Goal: Task Accomplishment & Management: Use online tool/utility

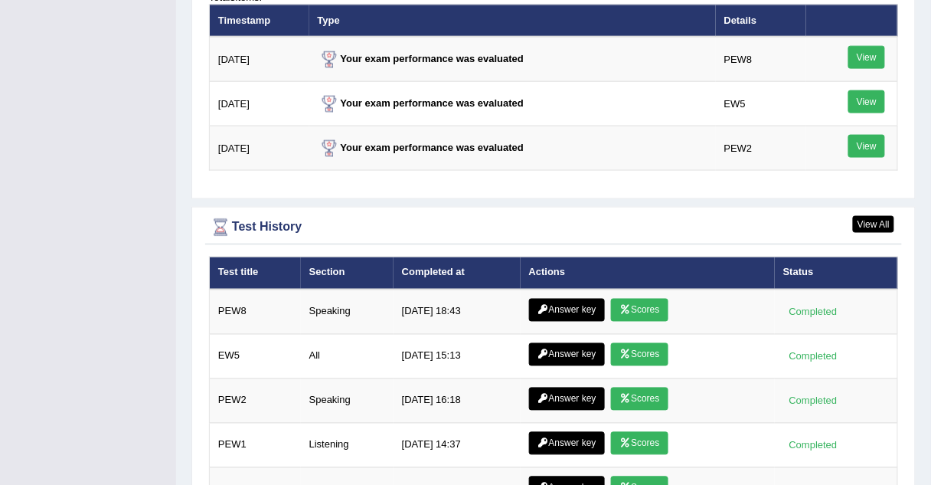
scroll to position [2059, 0]
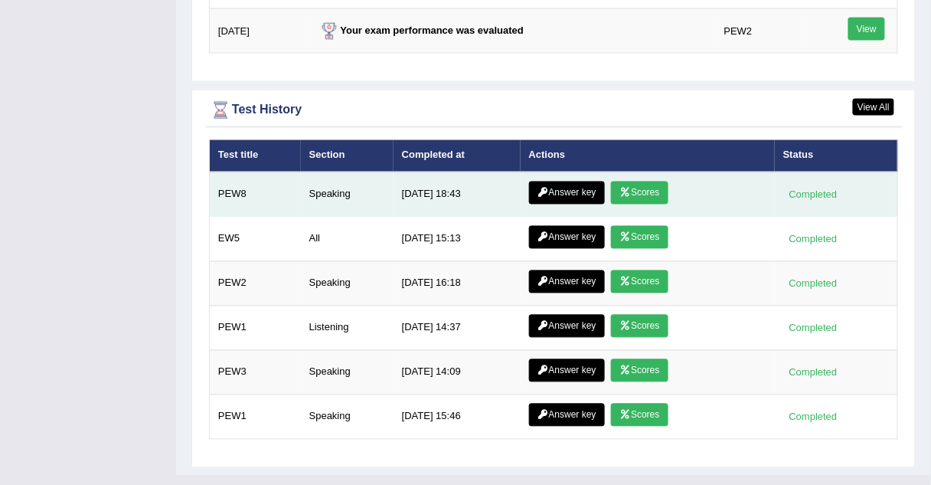
click at [630, 182] on link "Scores" at bounding box center [639, 193] width 57 height 23
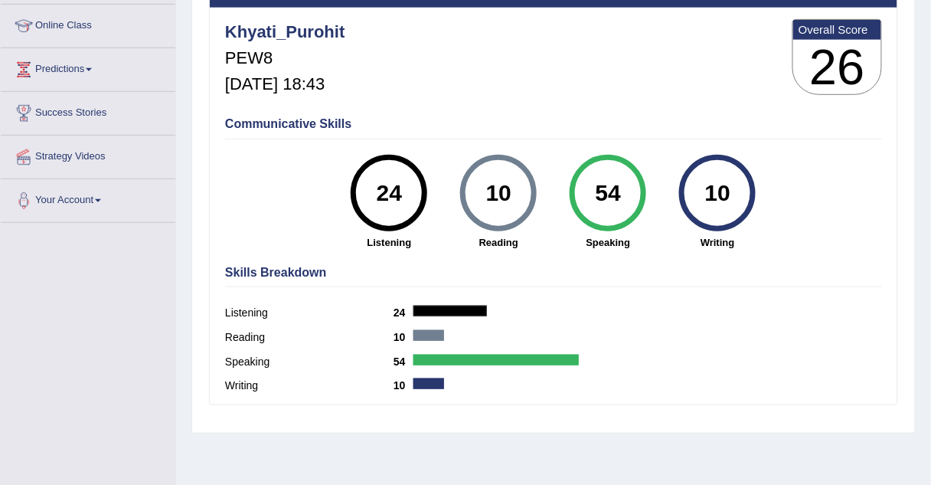
scroll to position [201, 0]
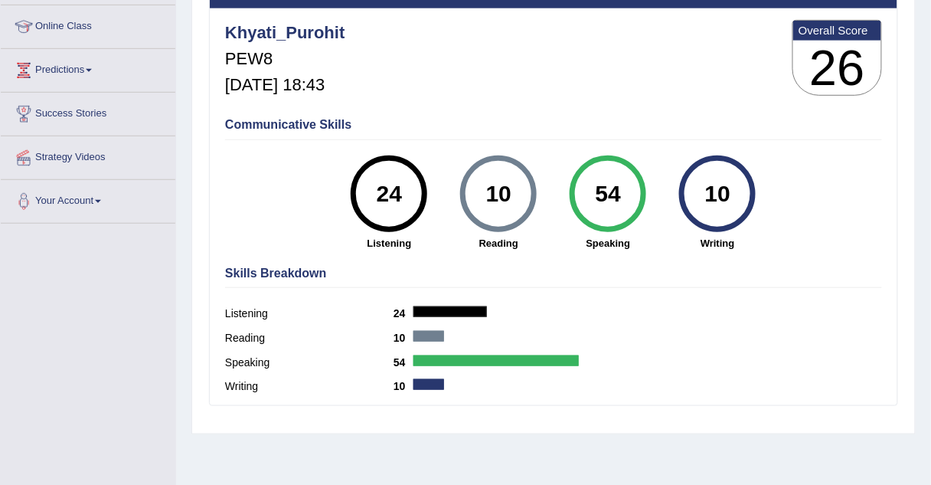
click at [596, 257] on div "English Wise | PEW8 | SCORE REPORT Khyati_Purohit PEW8 Oct 9, 2025, 18:43 Overa…" at bounding box center [553, 181] width 689 height 450
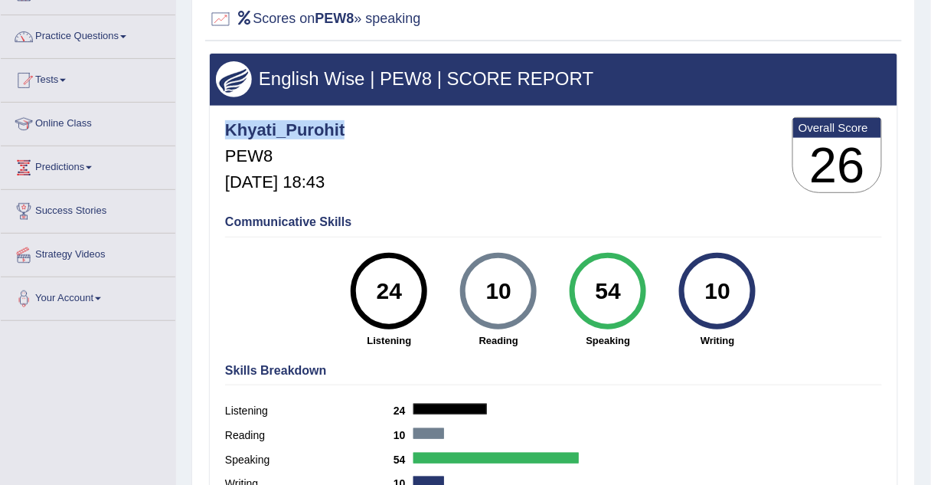
scroll to position [0, 0]
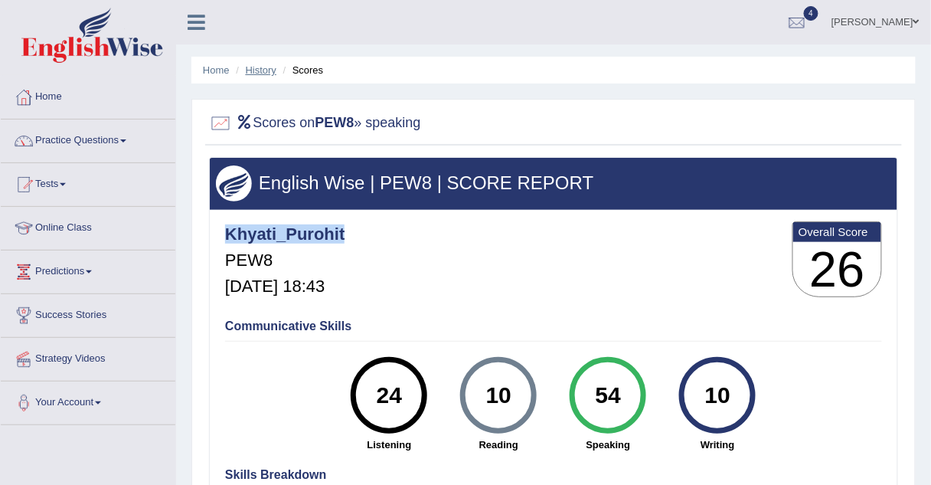
click at [267, 71] on link "History" at bounding box center [261, 69] width 31 height 11
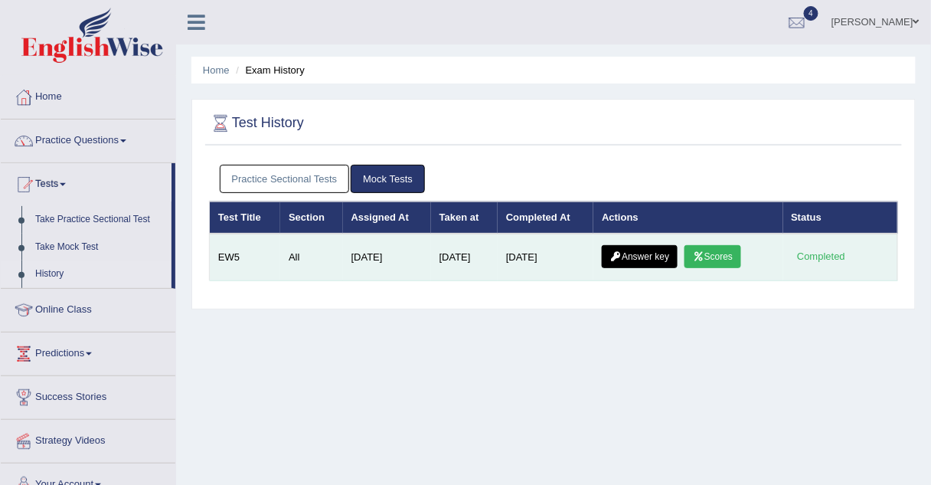
click at [641, 253] on link "Answer key" at bounding box center [640, 256] width 76 height 23
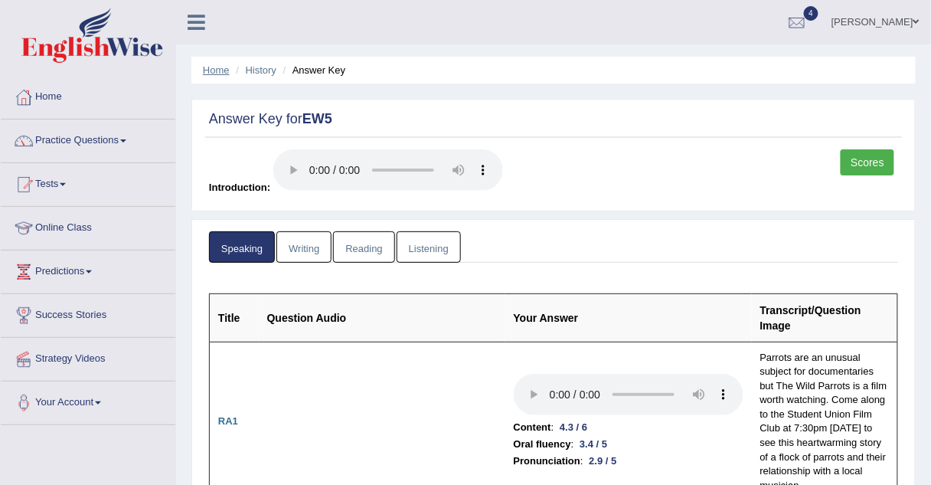
click at [212, 69] on link "Home" at bounding box center [216, 69] width 27 height 11
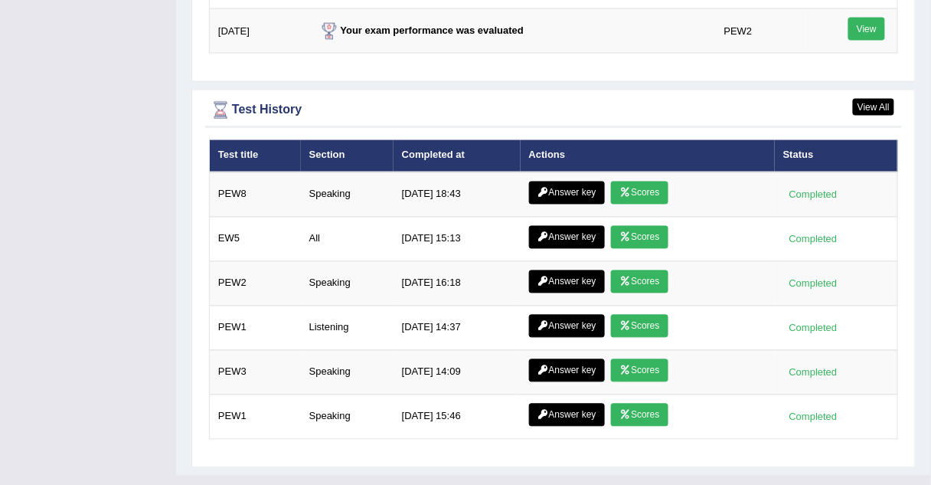
scroll to position [2059, 0]
click at [878, 99] on link "View All" at bounding box center [873, 107] width 41 height 17
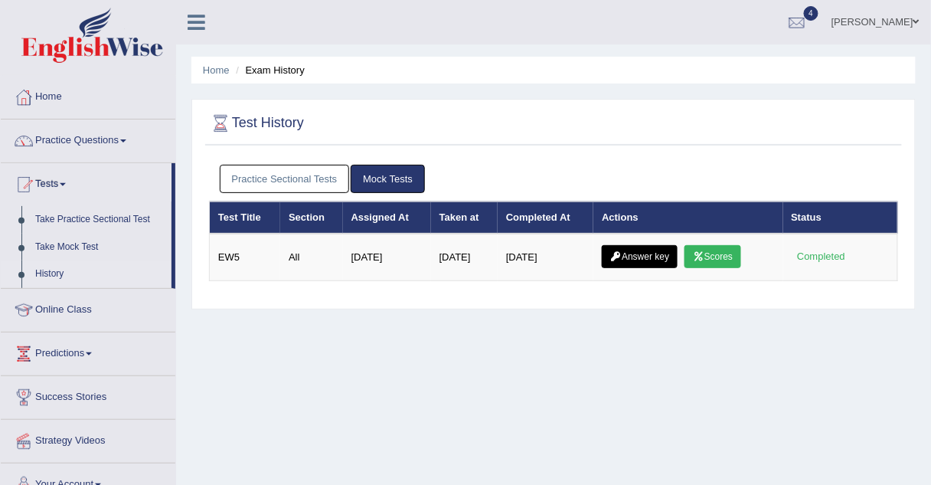
click at [298, 181] on link "Practice Sectional Tests" at bounding box center [285, 179] width 130 height 28
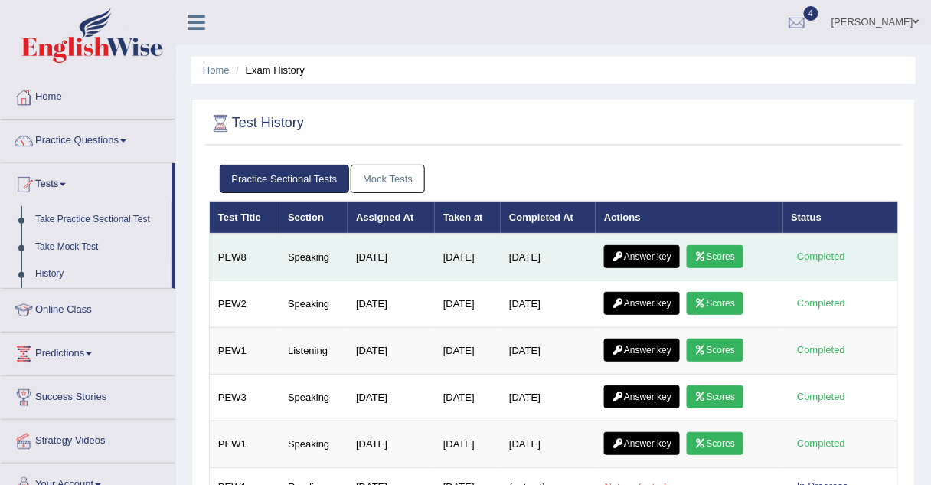
click at [713, 261] on link "Scores" at bounding box center [715, 256] width 57 height 23
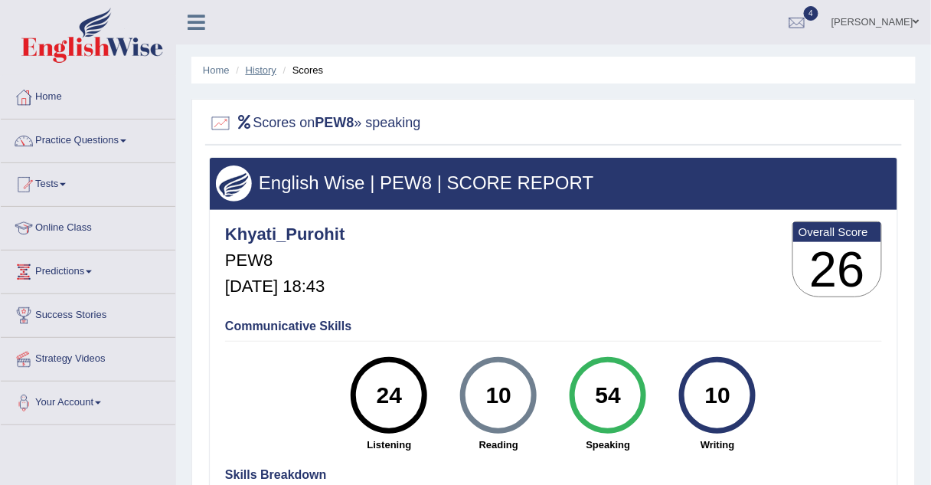
click at [268, 67] on link "History" at bounding box center [261, 69] width 31 height 11
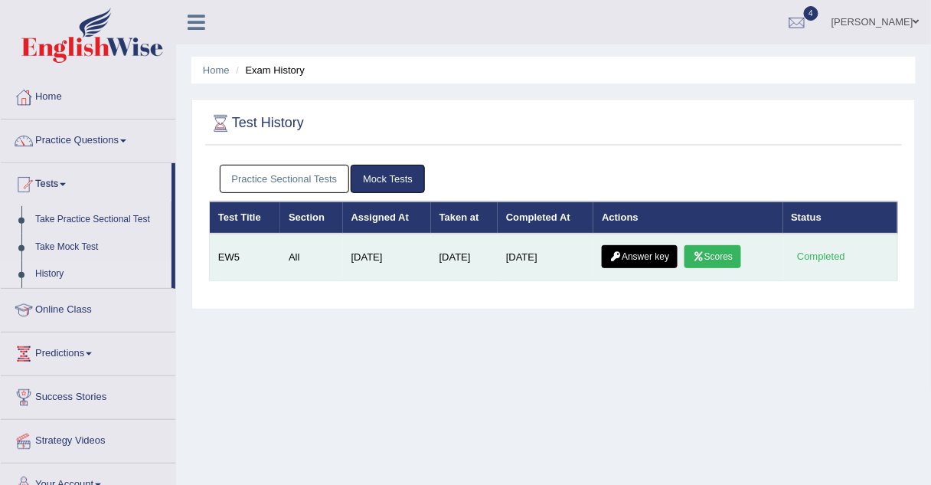
click at [636, 252] on link "Answer key" at bounding box center [640, 256] width 76 height 23
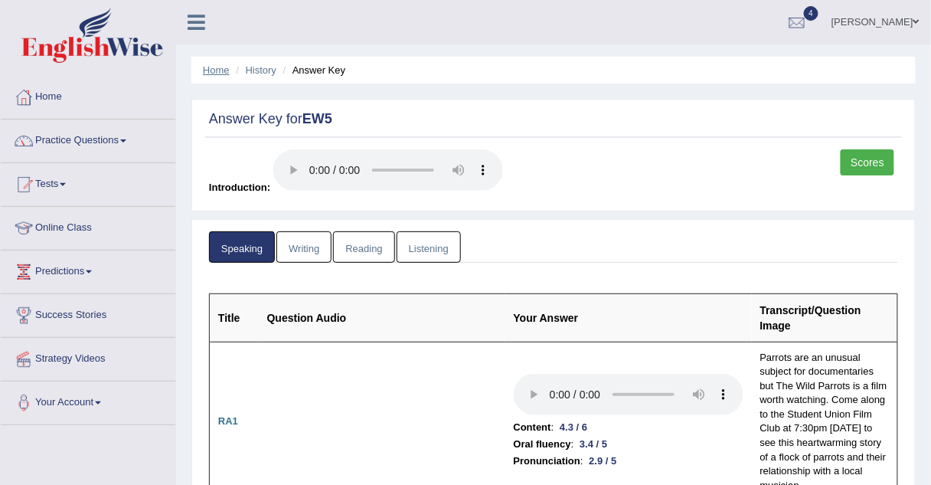
click at [208, 70] on link "Home" at bounding box center [216, 69] width 27 height 11
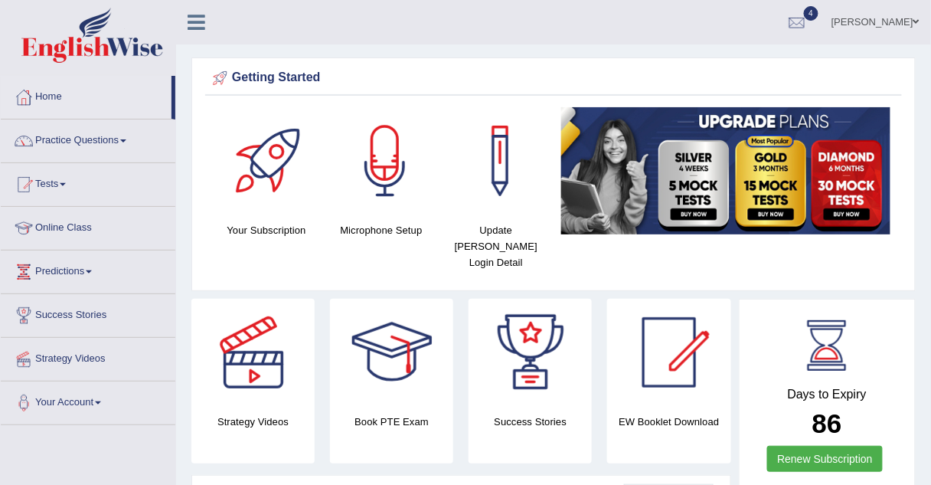
click at [914, 188] on div "Getting Started Your Subscription Microphone Setup Update Pearson Login Detail ×" at bounding box center [553, 174] width 725 height 234
click at [47, 185] on link "Tests" at bounding box center [88, 182] width 175 height 38
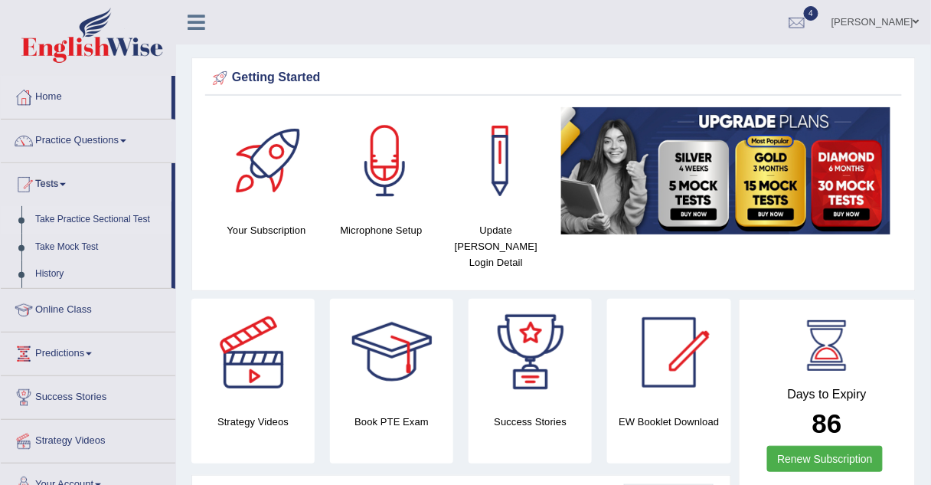
click at [76, 220] on link "Take Practice Sectional Test" at bounding box center [99, 220] width 143 height 28
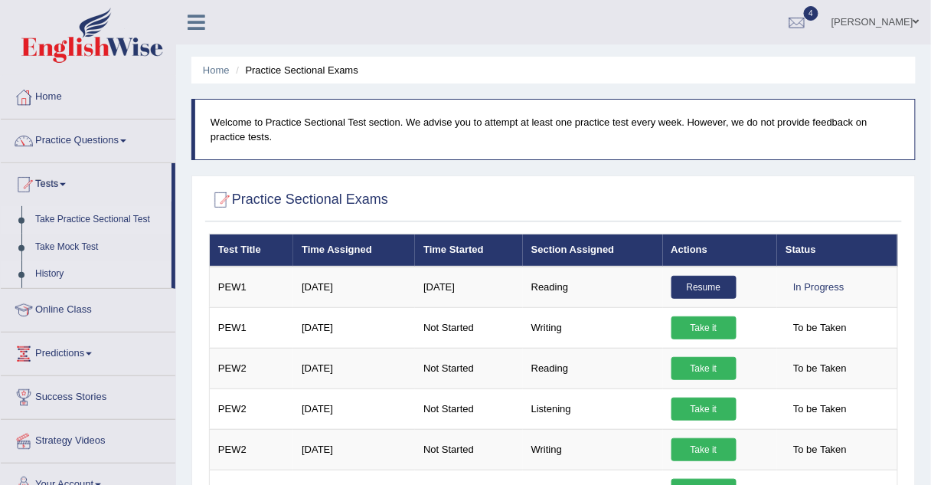
click at [45, 270] on link "History" at bounding box center [99, 274] width 143 height 28
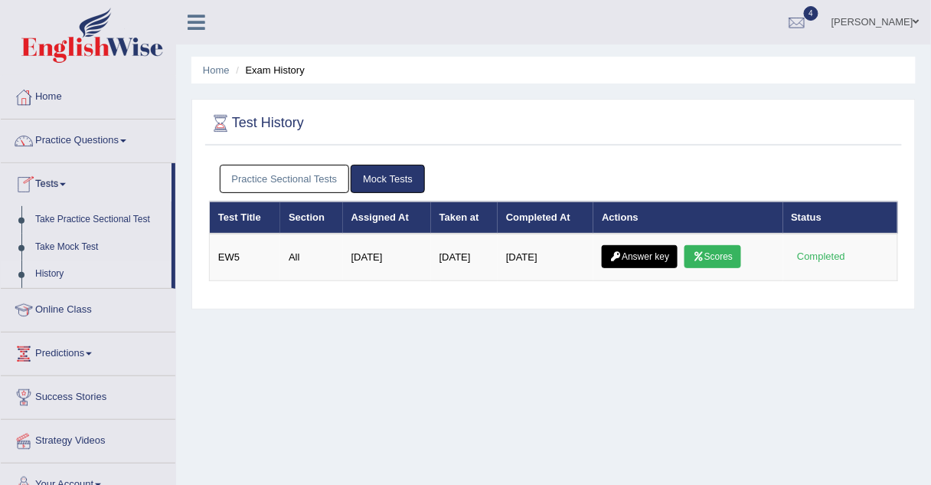
click at [270, 180] on link "Practice Sectional Tests" at bounding box center [285, 179] width 130 height 28
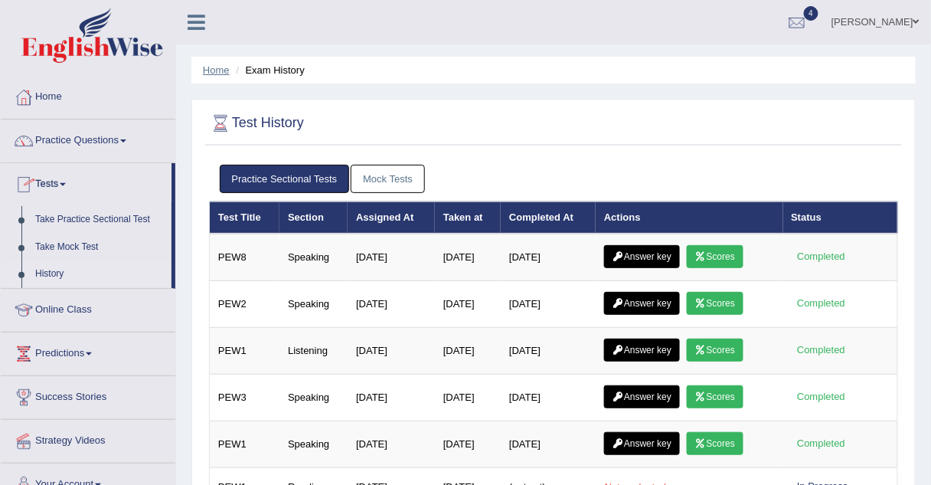
click at [216, 66] on link "Home" at bounding box center [216, 69] width 27 height 11
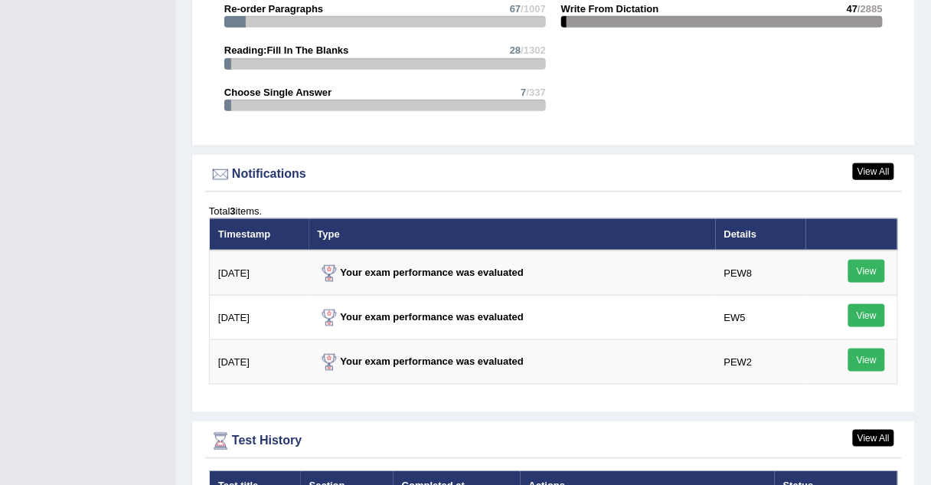
scroll to position [1729, 0]
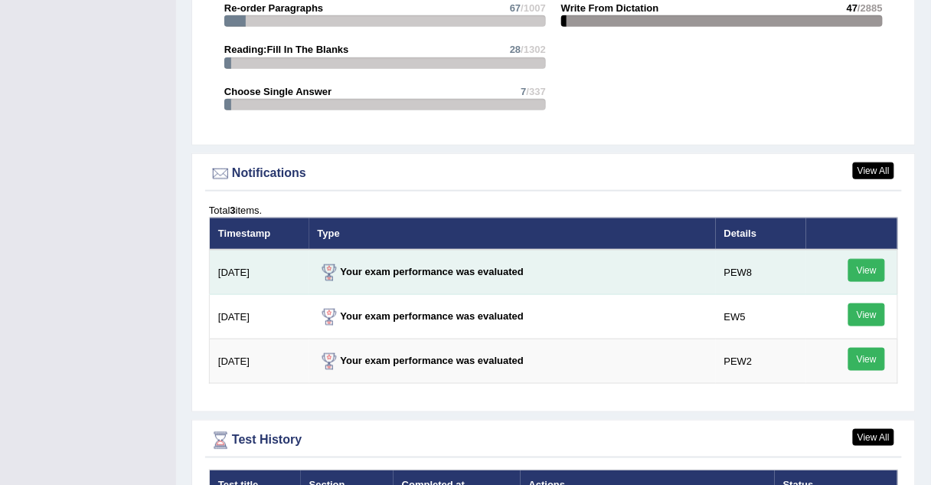
click at [868, 259] on link "View" at bounding box center [867, 270] width 37 height 23
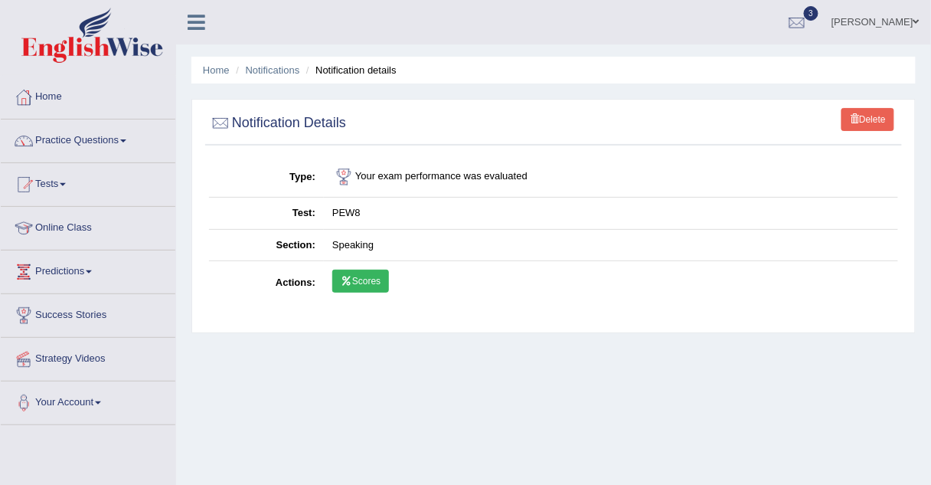
click at [375, 274] on link "Scores" at bounding box center [360, 281] width 57 height 23
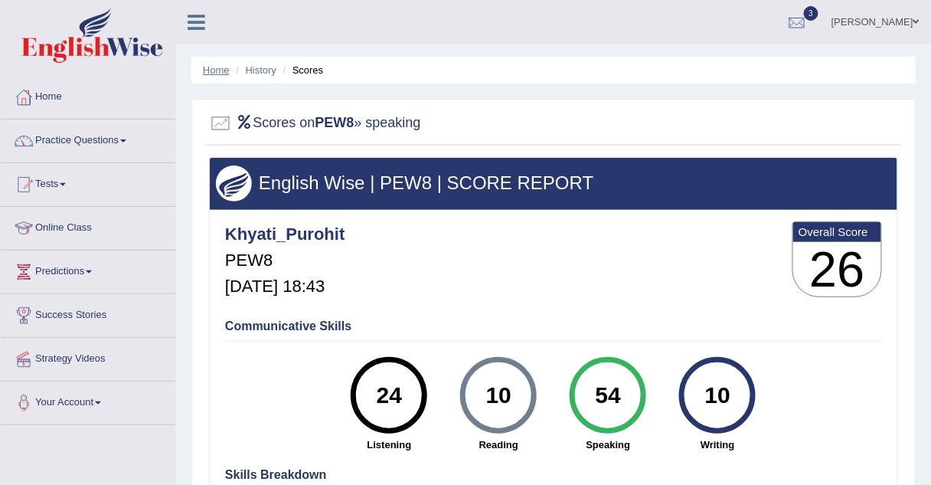
click at [211, 68] on link "Home" at bounding box center [216, 69] width 27 height 11
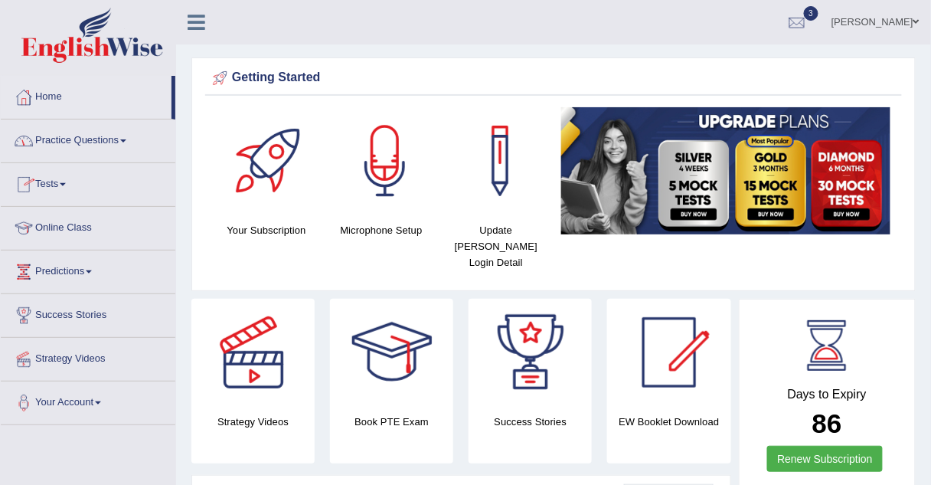
click at [64, 139] on link "Practice Questions" at bounding box center [88, 138] width 175 height 38
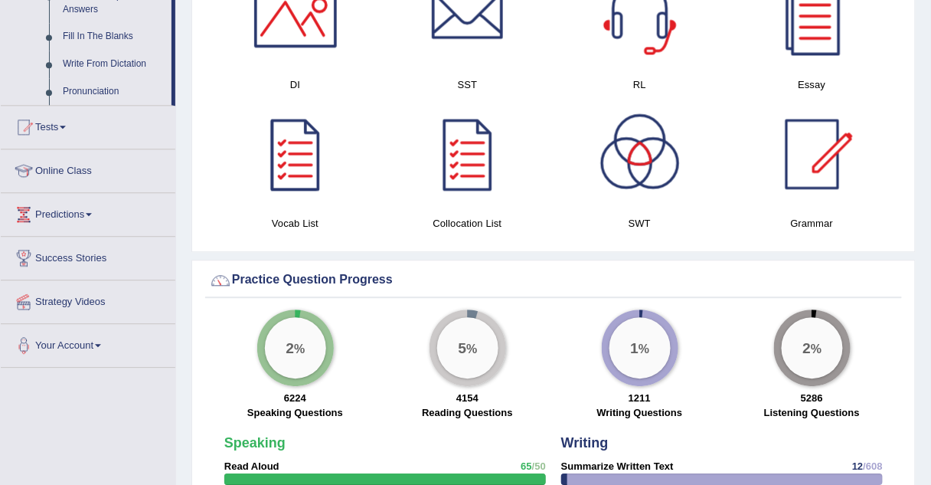
scroll to position [874, 0]
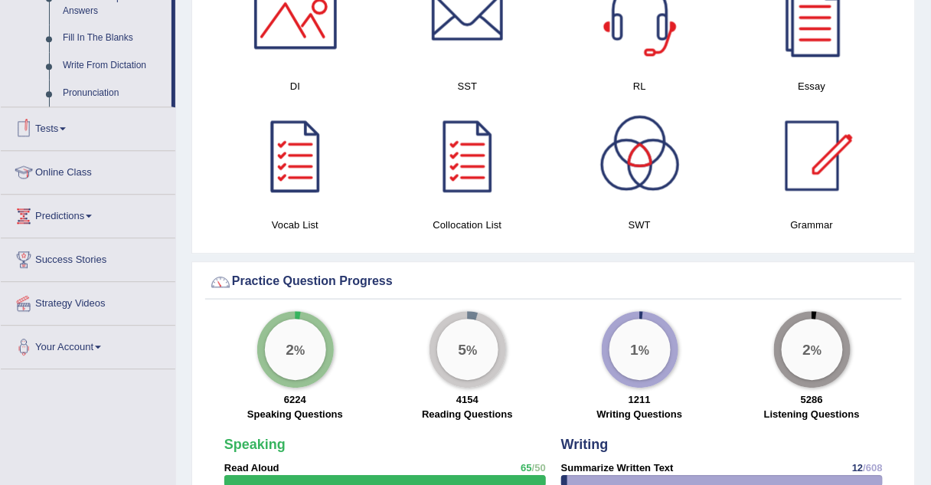
click at [62, 132] on link "Tests" at bounding box center [88, 126] width 175 height 38
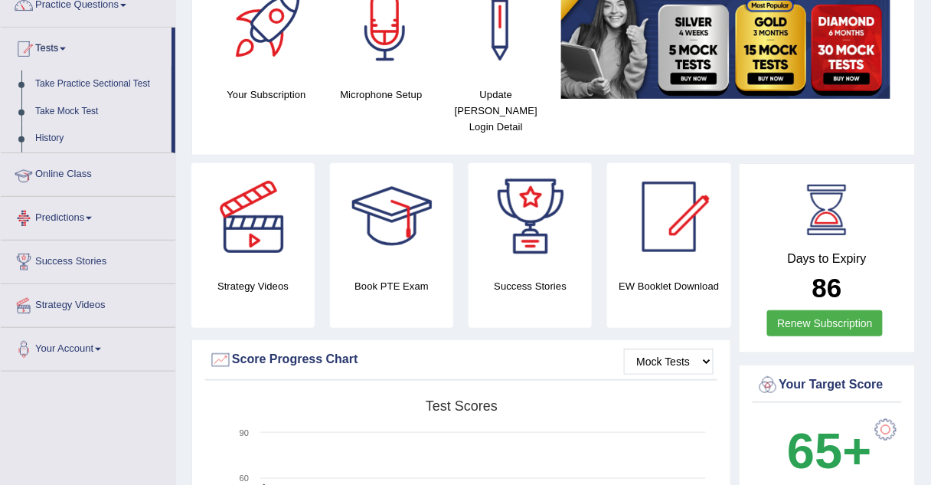
scroll to position [135, 0]
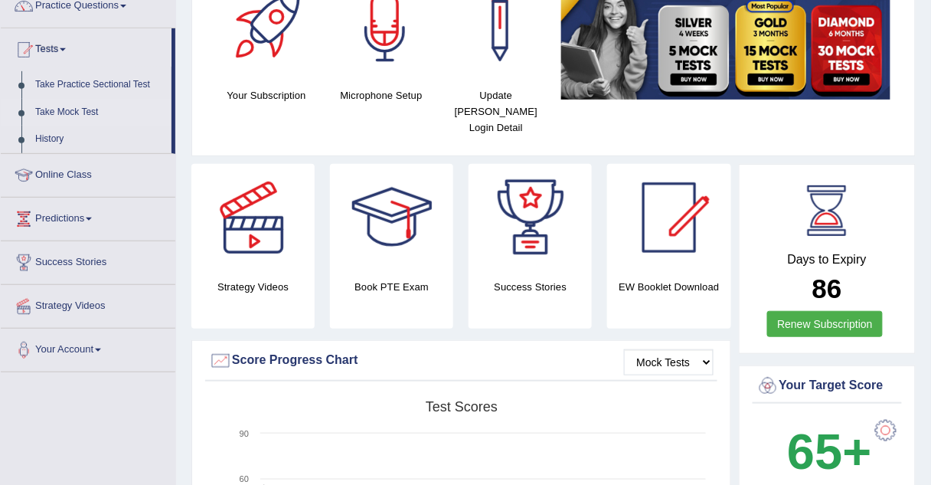
click at [57, 109] on link "Take Mock Test" at bounding box center [99, 113] width 143 height 28
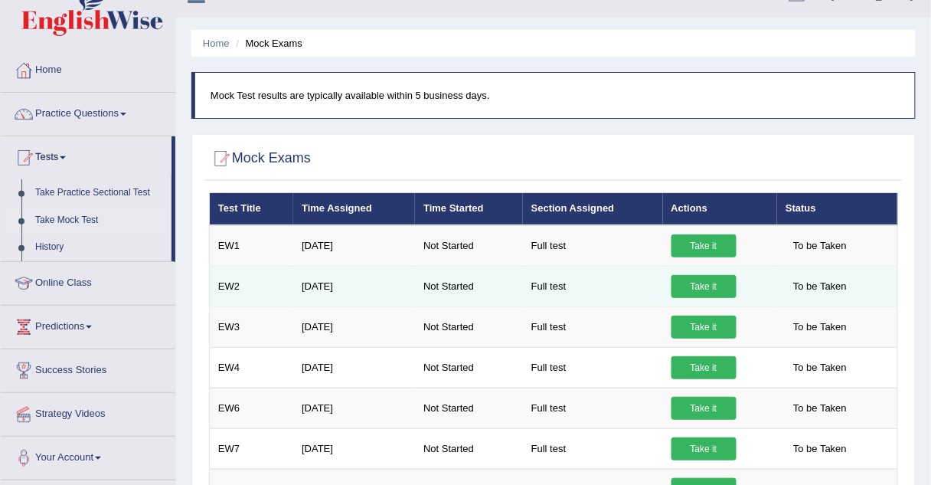
scroll to position [25, 0]
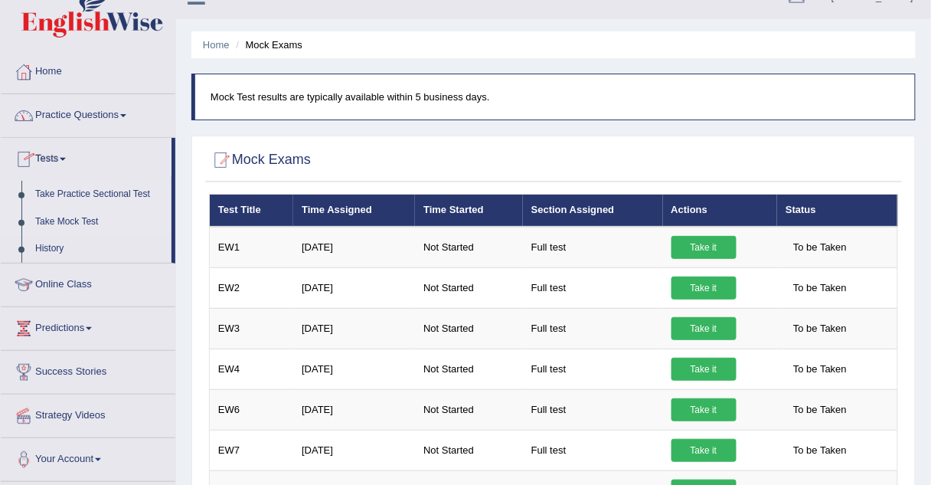
click at [70, 192] on link "Take Practice Sectional Test" at bounding box center [99, 195] width 143 height 28
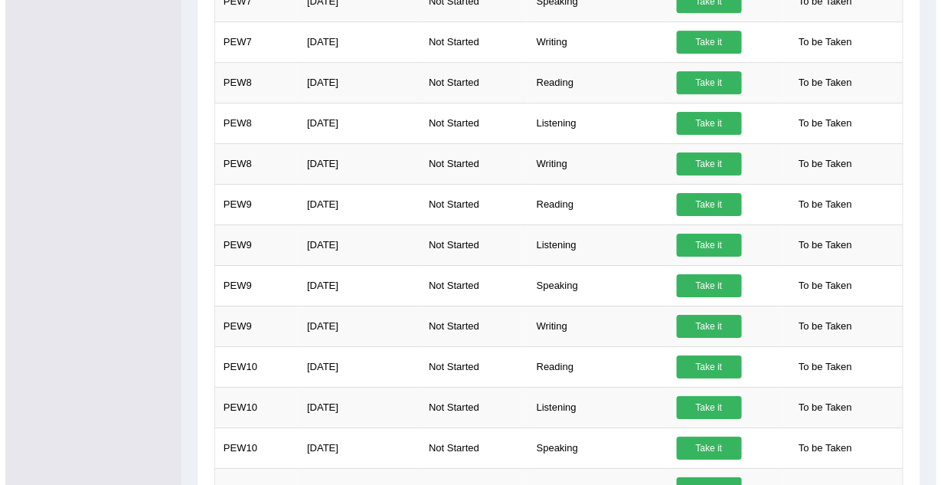
scroll to position [1179, 0]
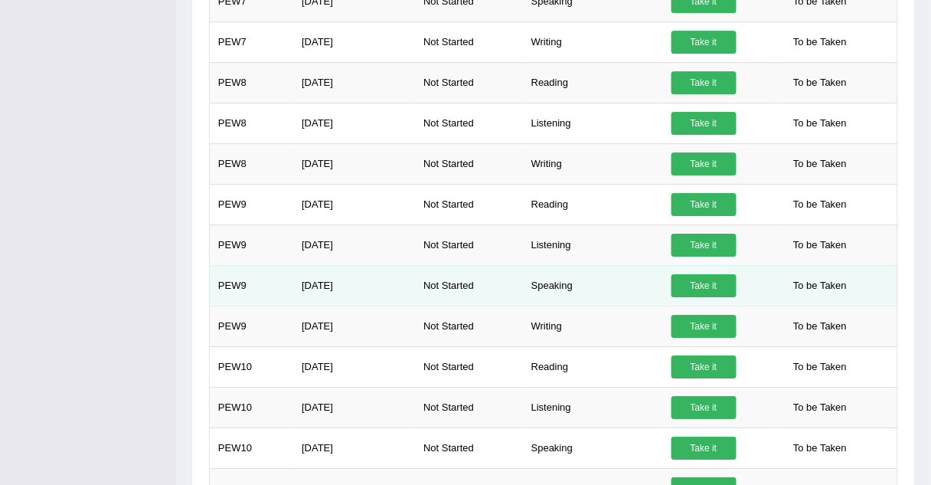
click at [715, 276] on link "Take it" at bounding box center [704, 285] width 65 height 23
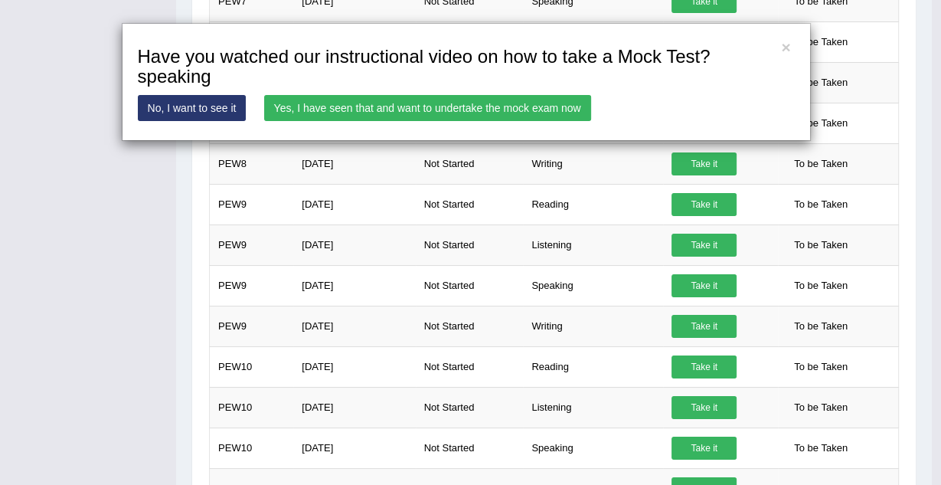
click at [479, 109] on link "Yes, I have seen that and want to undertake the mock exam now" at bounding box center [427, 108] width 327 height 26
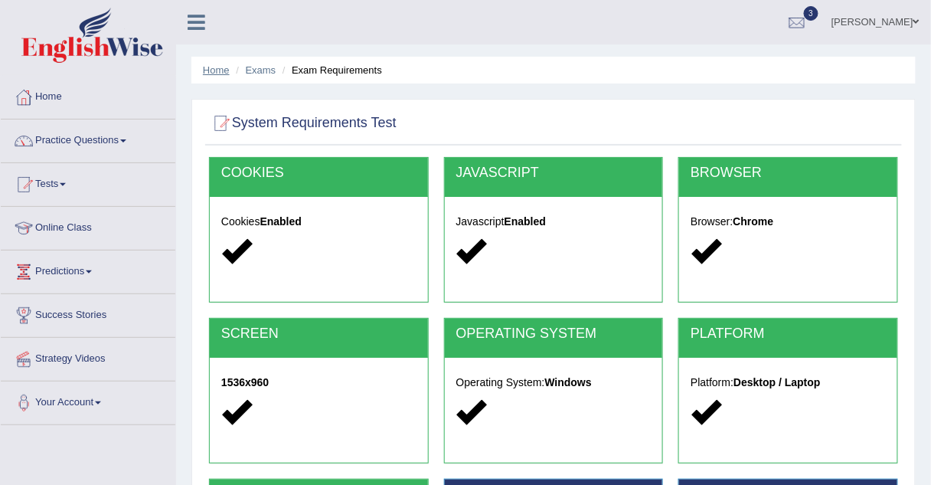
click at [223, 67] on link "Home" at bounding box center [216, 69] width 27 height 11
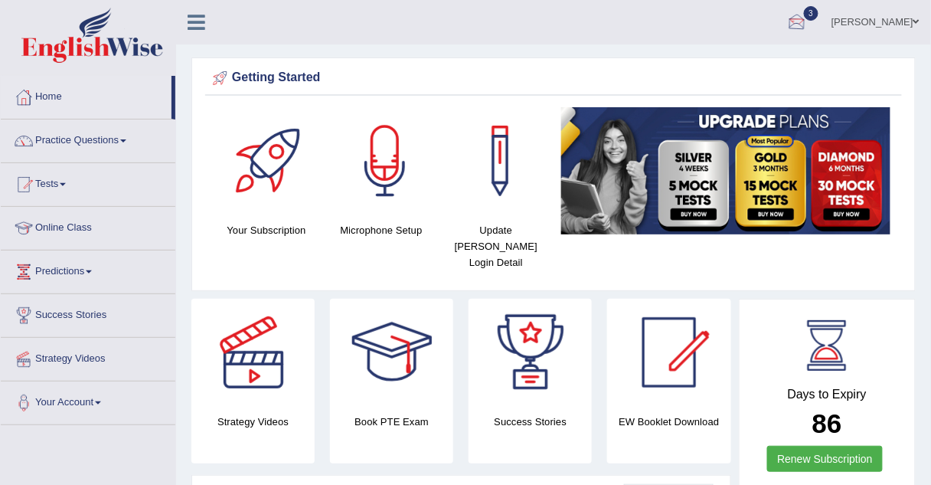
click at [809, 20] on div at bounding box center [797, 22] width 23 height 23
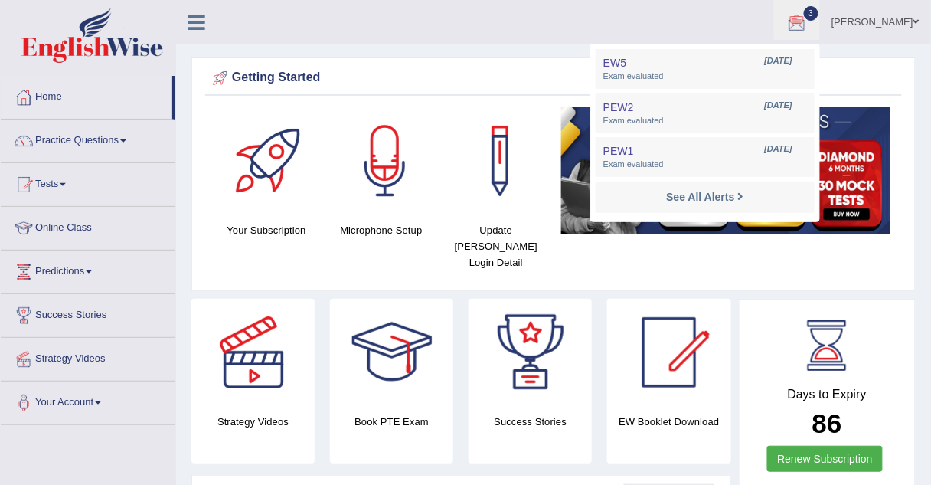
click at [601, 31] on ul "Khyati purohit Toggle navigation Username: Khyati_Purohit Access Type: Online S…" at bounding box center [667, 22] width 528 height 44
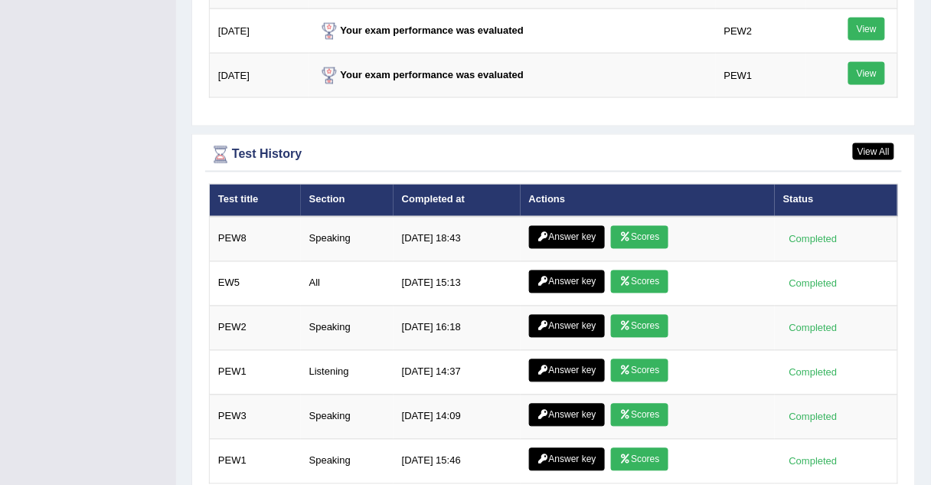
scroll to position [2059, 0]
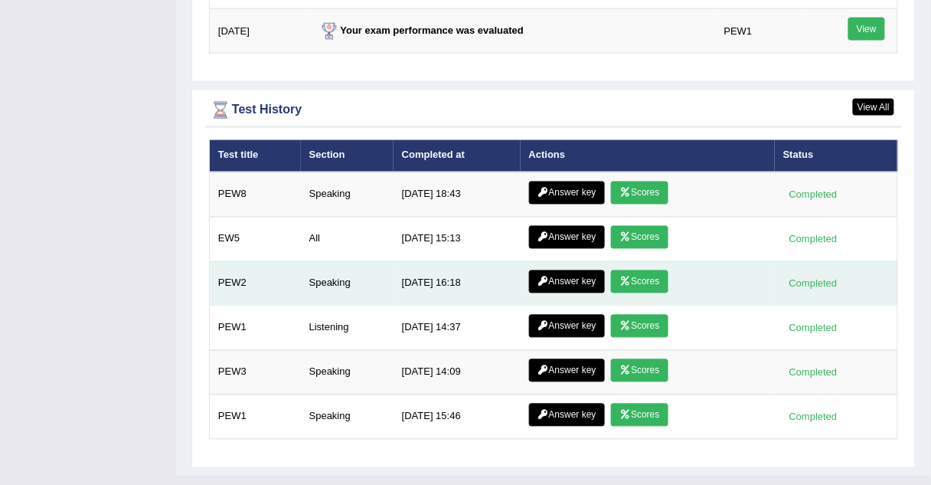
click at [652, 270] on link "Scores" at bounding box center [639, 281] width 57 height 23
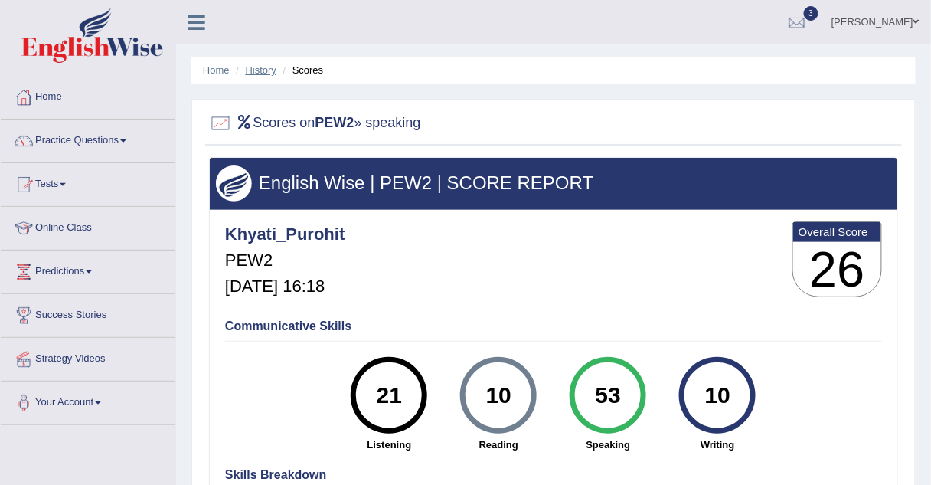
click at [263, 67] on link "History" at bounding box center [261, 69] width 31 height 11
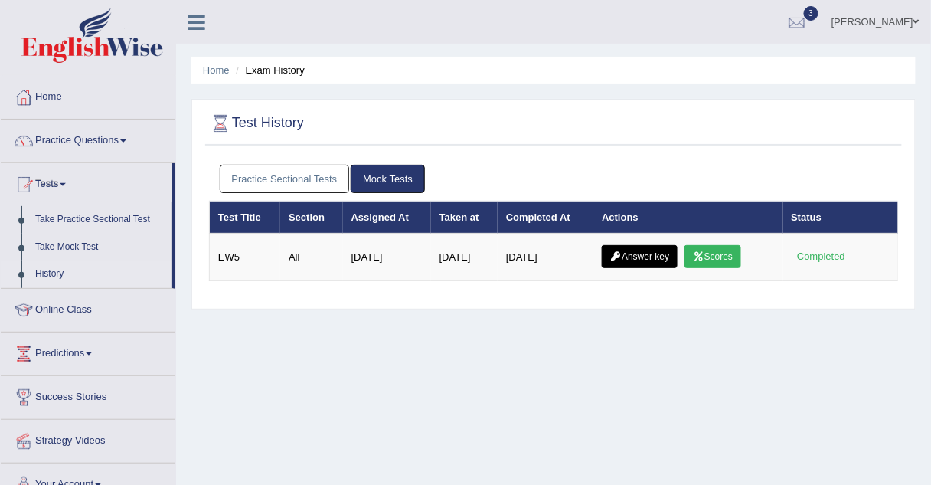
click at [263, 182] on link "Practice Sectional Tests" at bounding box center [285, 179] width 130 height 28
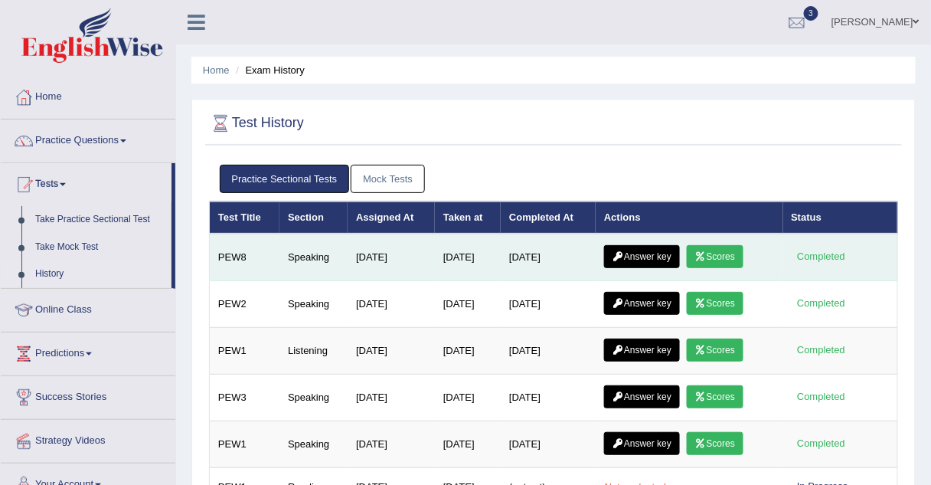
click at [743, 254] on link "Scores" at bounding box center [715, 256] width 57 height 23
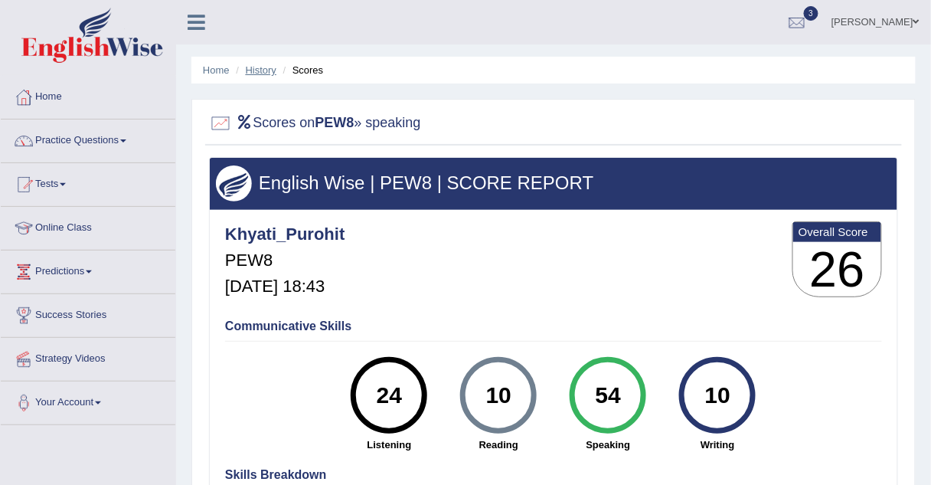
click at [266, 70] on link "History" at bounding box center [261, 69] width 31 height 11
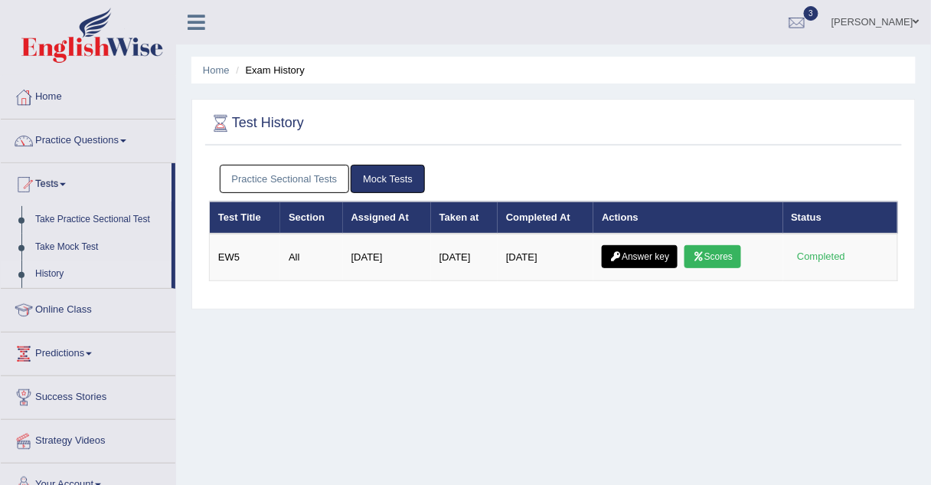
click at [326, 182] on link "Practice Sectional Tests" at bounding box center [285, 179] width 130 height 28
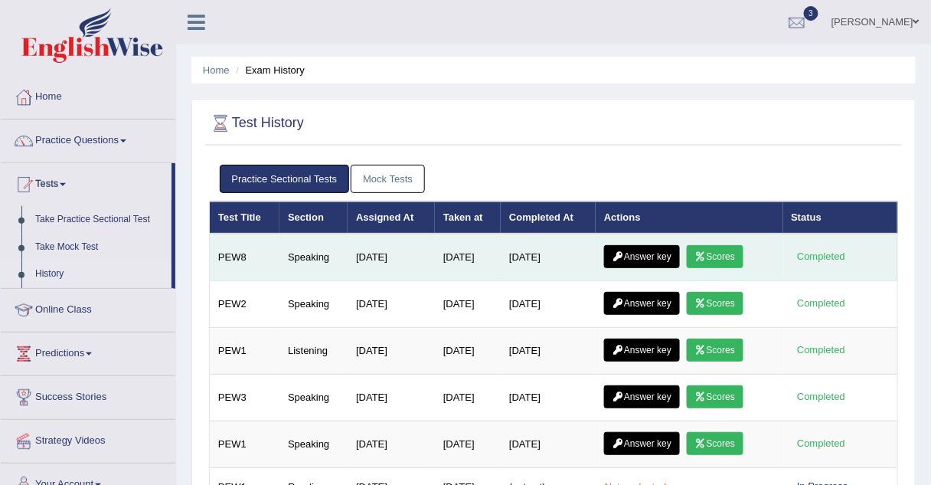
click at [649, 250] on link "Answer key" at bounding box center [642, 256] width 76 height 23
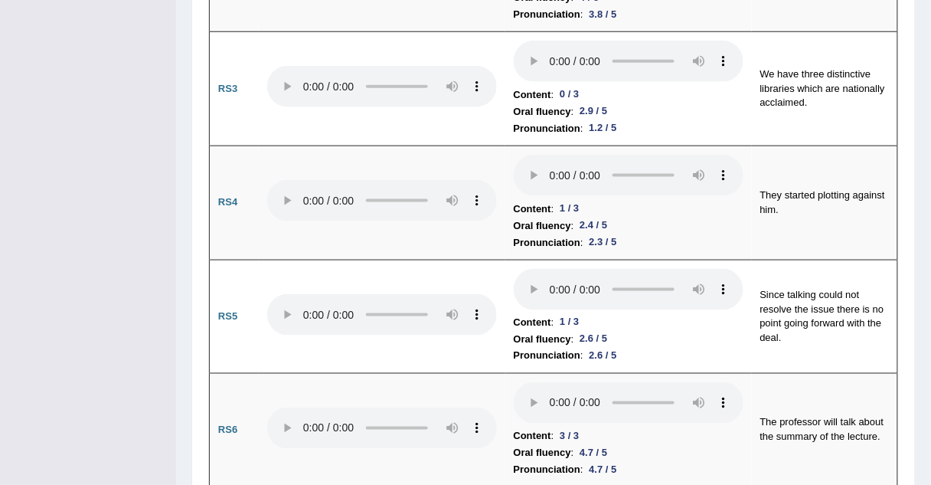
scroll to position [1837, 0]
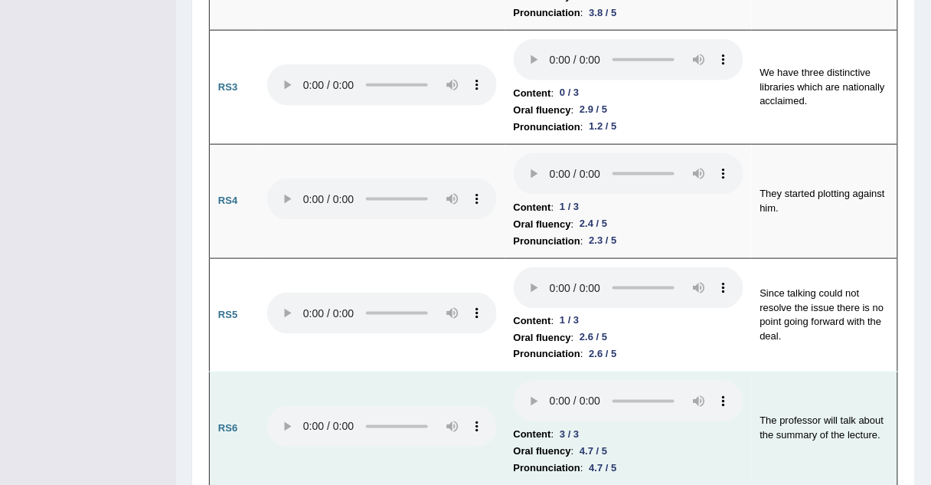
click at [419, 372] on td at bounding box center [382, 429] width 247 height 114
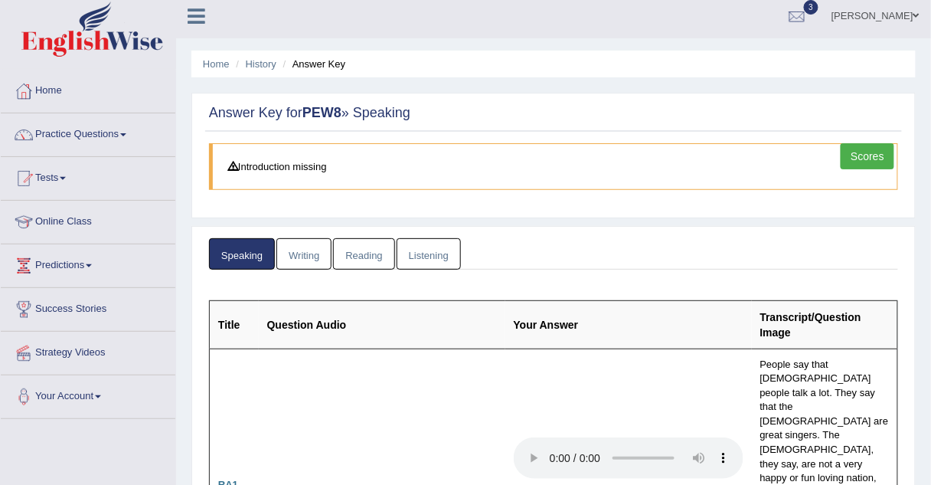
scroll to position [0, 0]
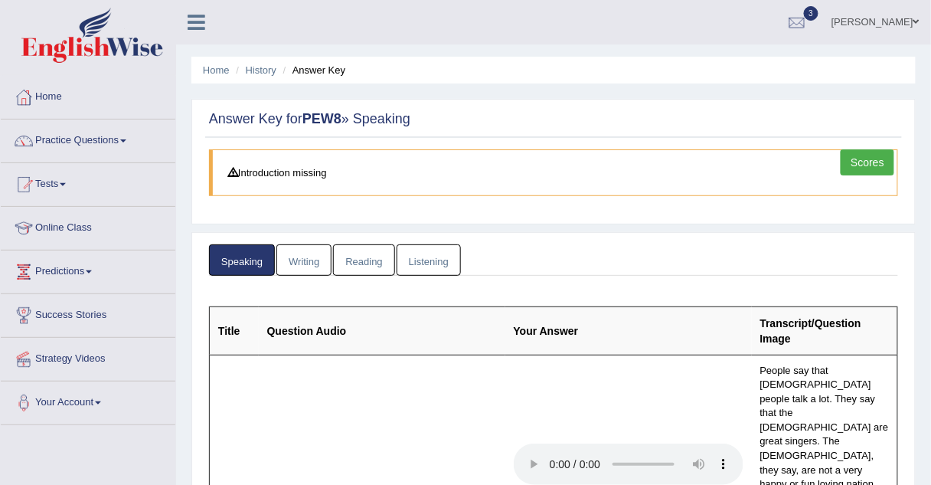
click at [864, 155] on link "Scores" at bounding box center [868, 162] width 54 height 26
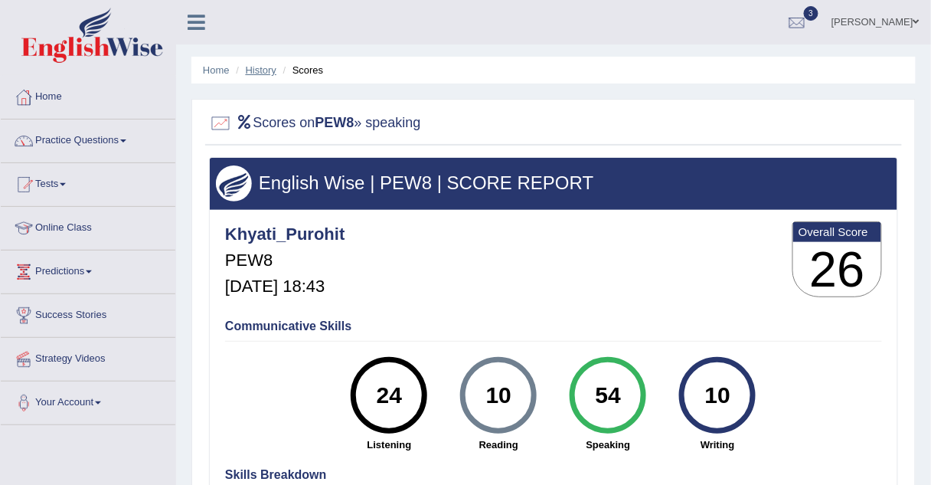
click at [270, 70] on link "History" at bounding box center [261, 69] width 31 height 11
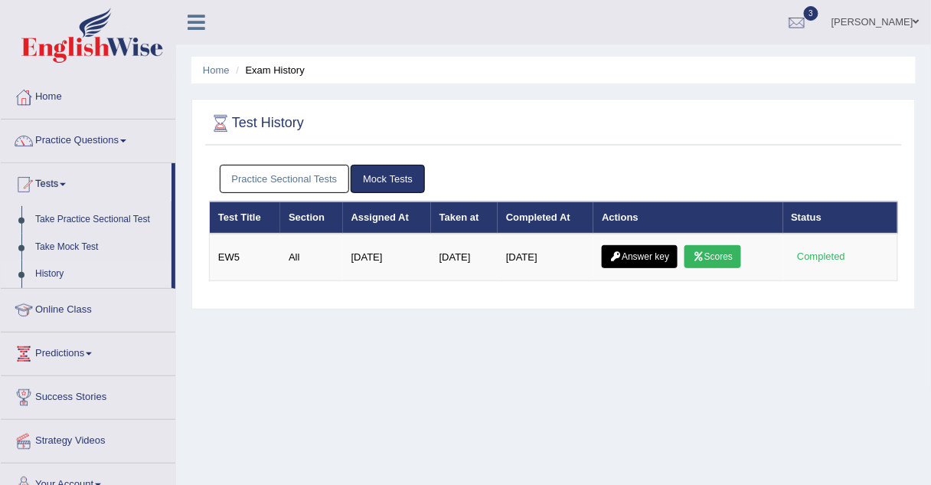
click at [291, 172] on link "Practice Sectional Tests" at bounding box center [285, 179] width 130 height 28
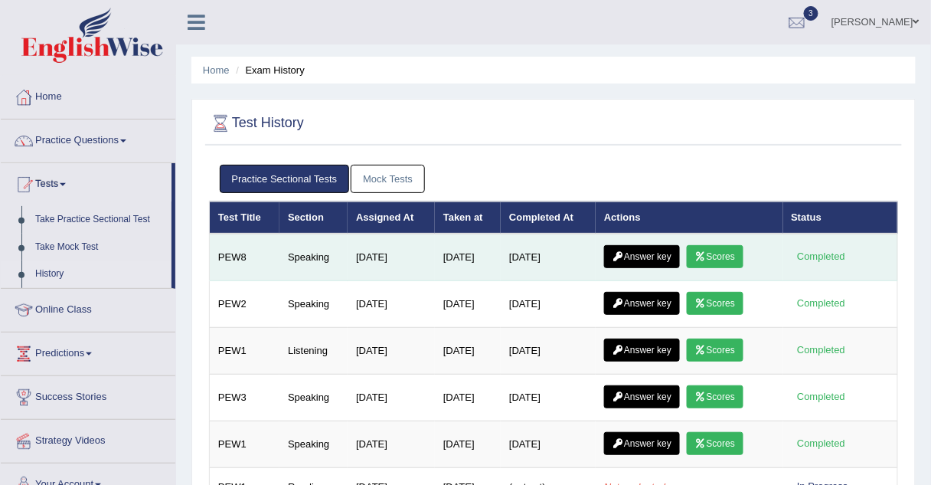
click at [731, 253] on link "Scores" at bounding box center [715, 256] width 57 height 23
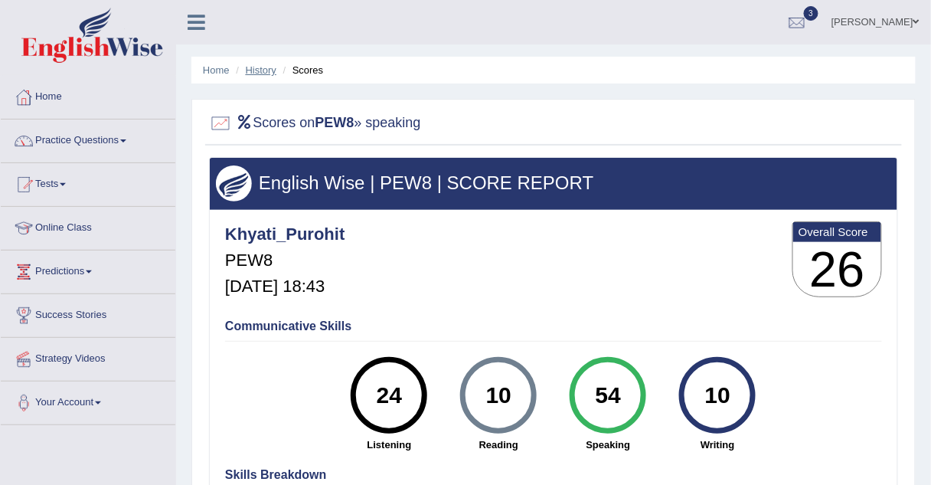
click at [266, 73] on link "History" at bounding box center [261, 69] width 31 height 11
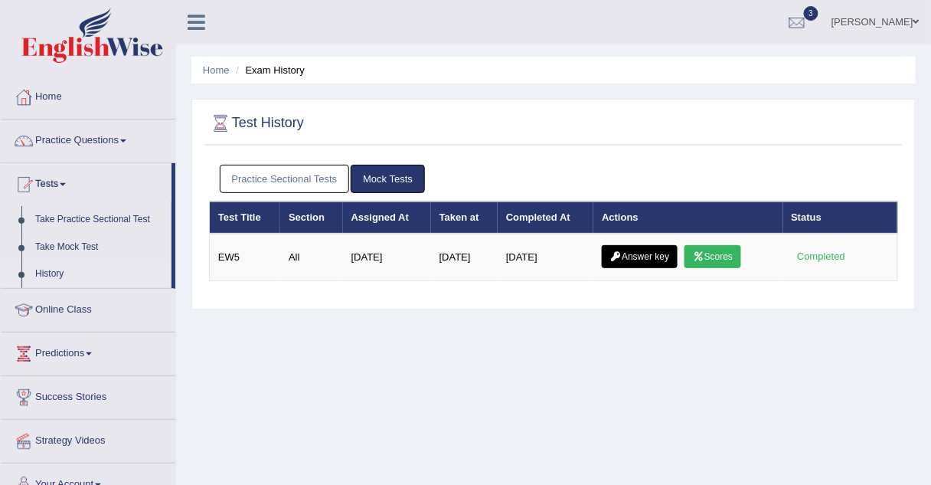
click at [277, 175] on link "Practice Sectional Tests" at bounding box center [285, 179] width 130 height 28
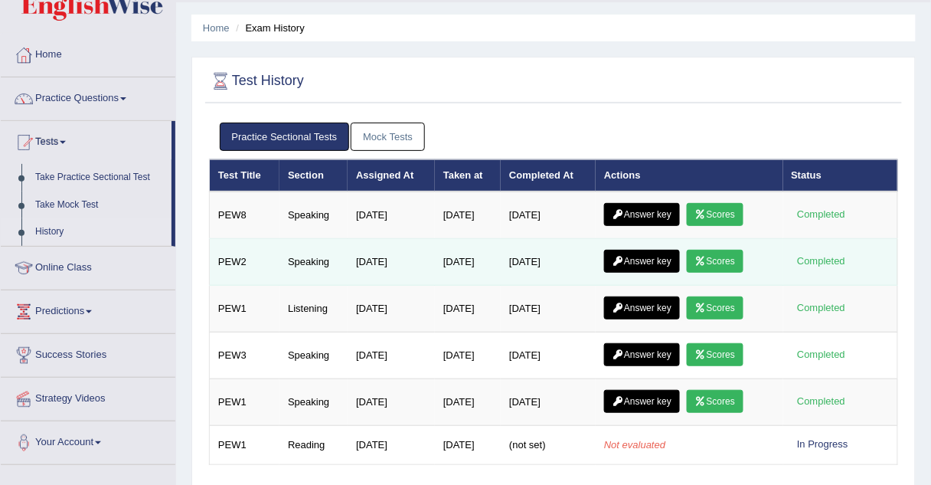
scroll to position [44, 0]
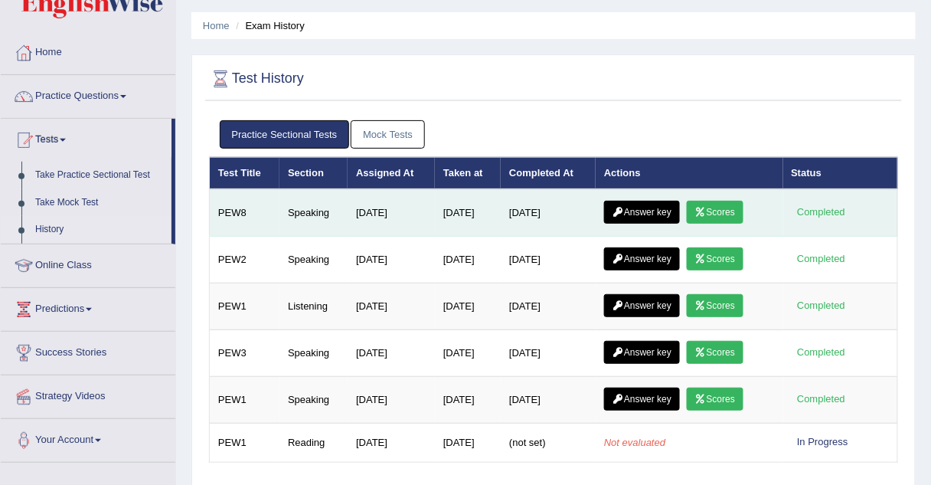
click at [629, 213] on link "Answer key" at bounding box center [642, 212] width 76 height 23
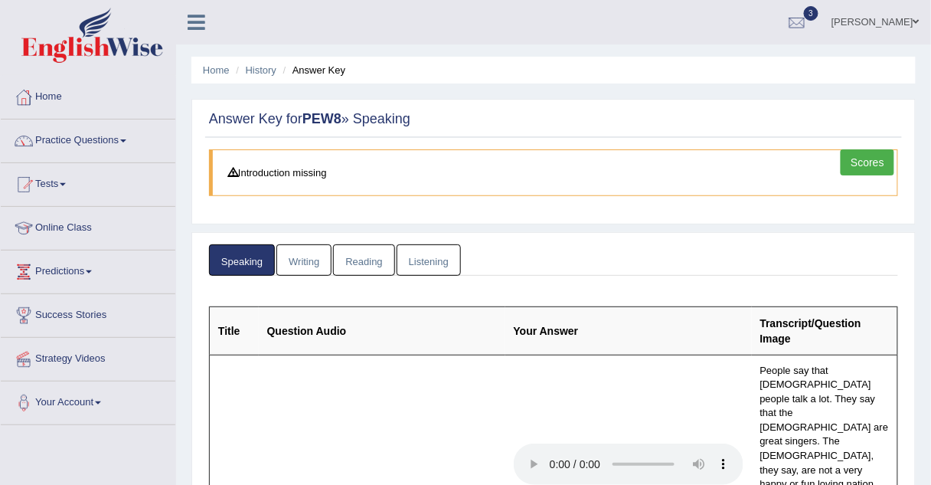
click at [853, 159] on link "Scores" at bounding box center [868, 162] width 54 height 26
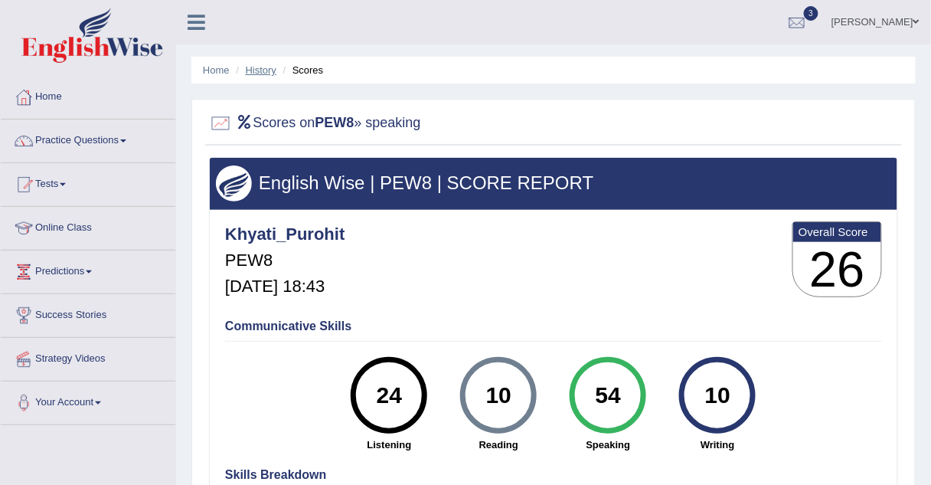
click at [254, 68] on link "History" at bounding box center [261, 69] width 31 height 11
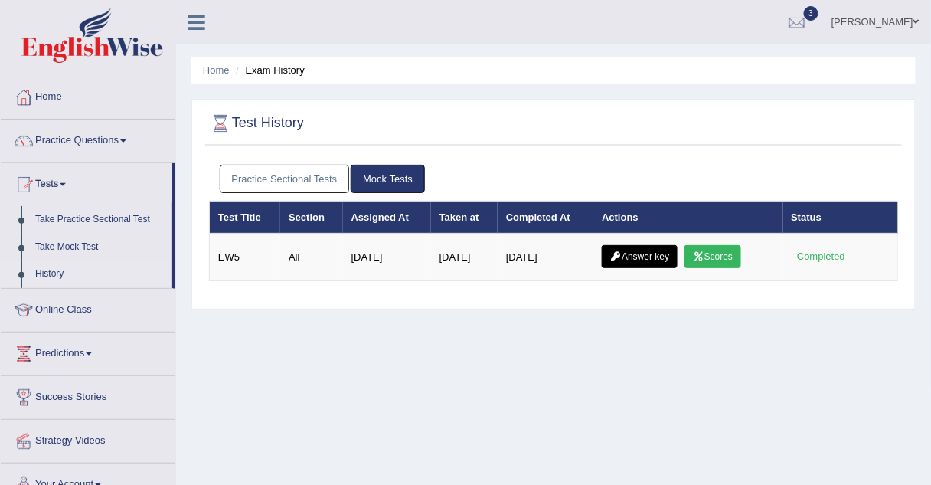
click at [304, 175] on link "Practice Sectional Tests" at bounding box center [285, 179] width 130 height 28
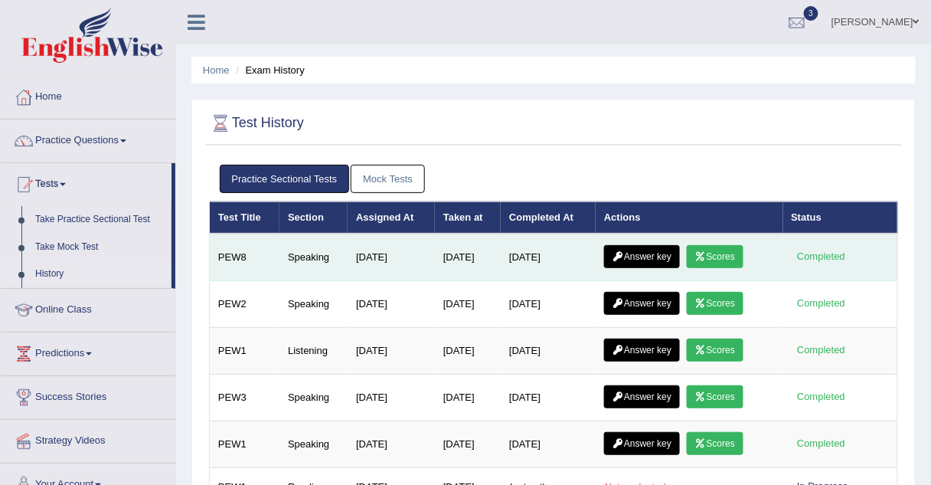
click at [637, 260] on link "Answer key" at bounding box center [642, 256] width 76 height 23
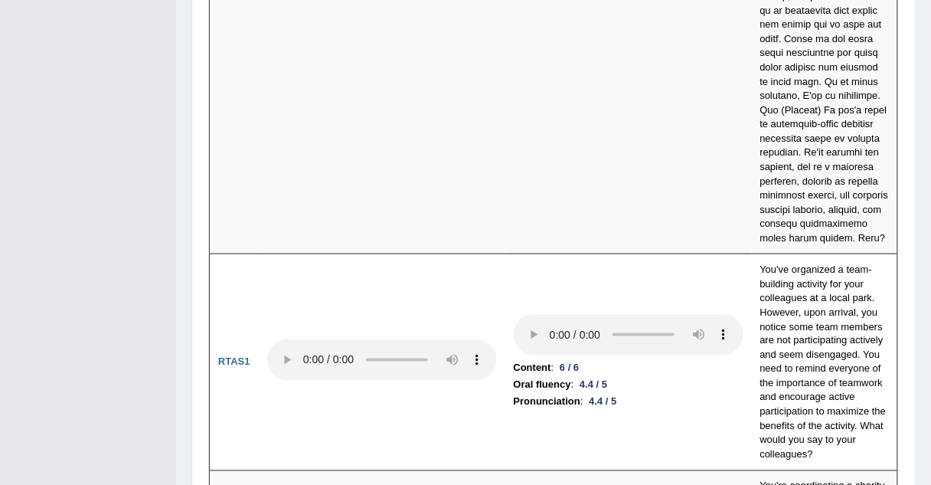
scroll to position [7675, 0]
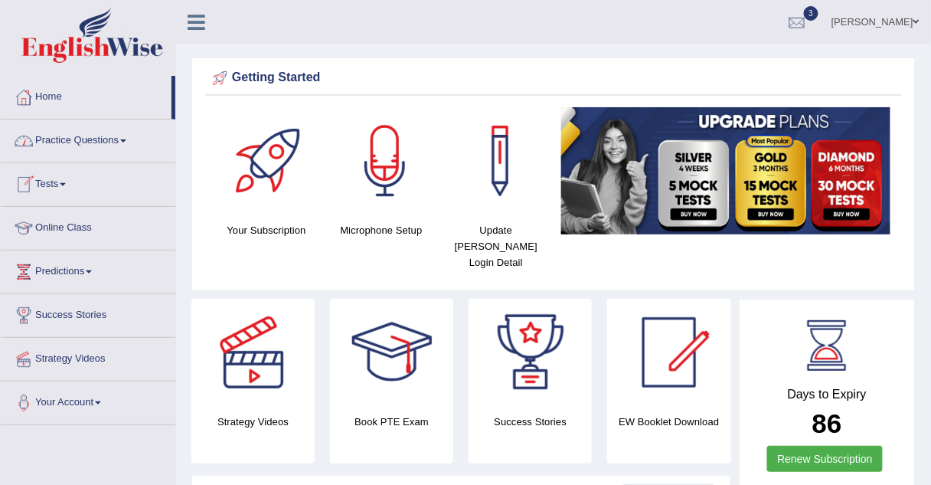
click at [67, 138] on link "Practice Questions" at bounding box center [88, 138] width 175 height 38
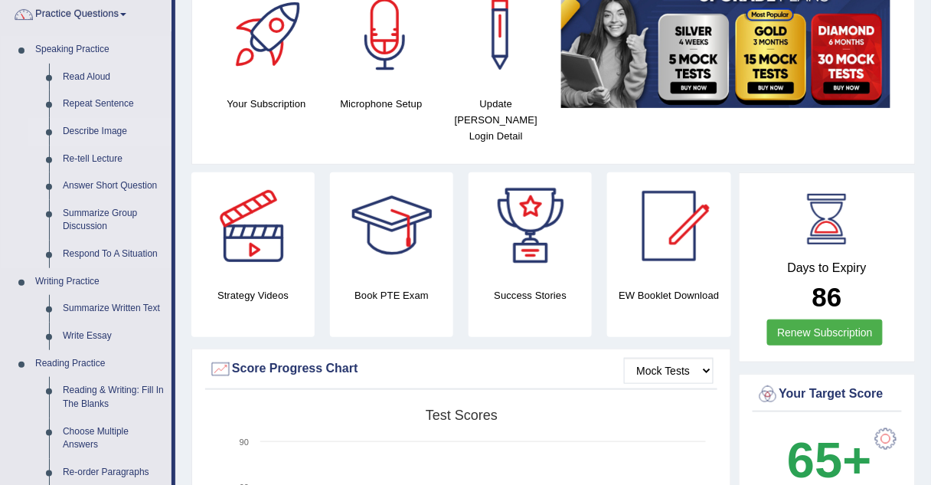
scroll to position [126, 0]
click at [69, 334] on link "Write Essay" at bounding box center [114, 336] width 116 height 28
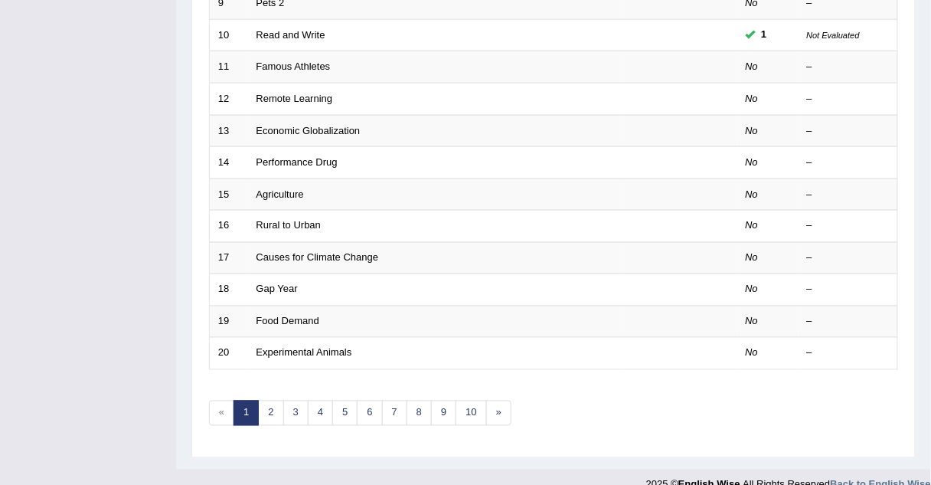
scroll to position [522, 0]
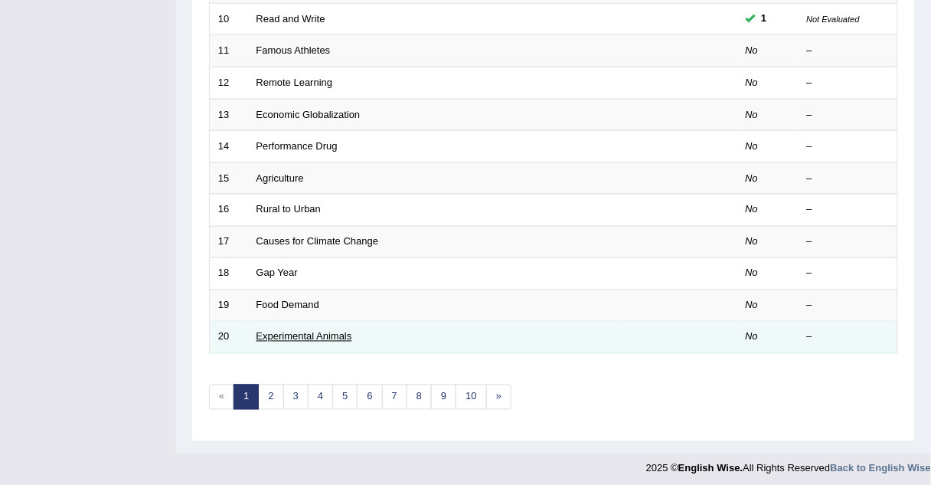
click at [309, 331] on link "Experimental Animals" at bounding box center [305, 336] width 96 height 11
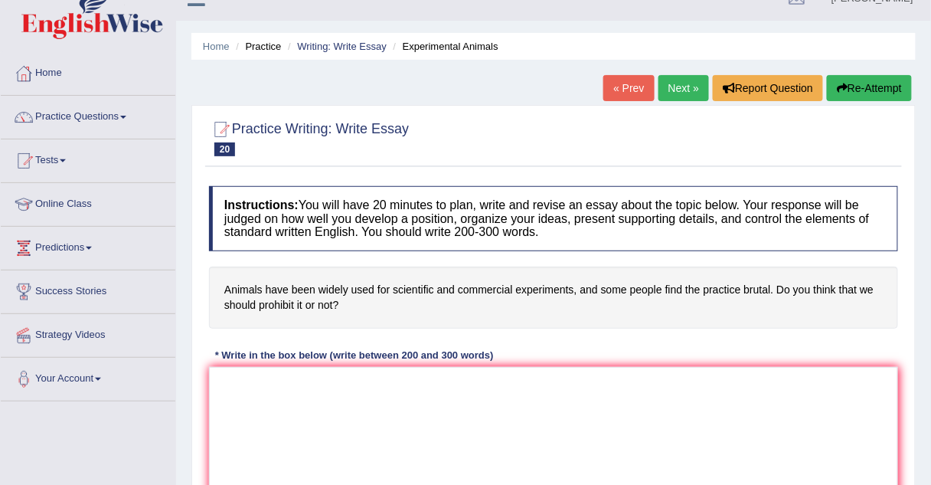
scroll to position [25, 0]
click at [669, 87] on link "Next »" at bounding box center [684, 87] width 51 height 26
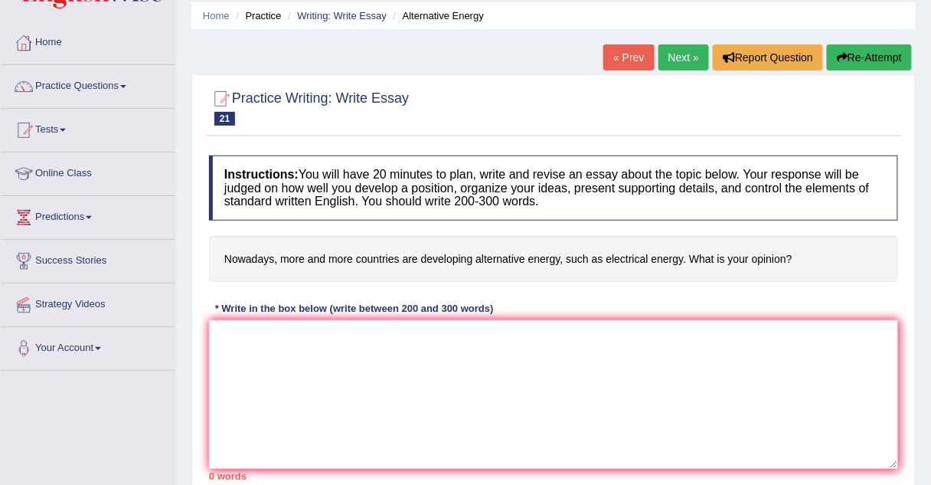
scroll to position [54, 0]
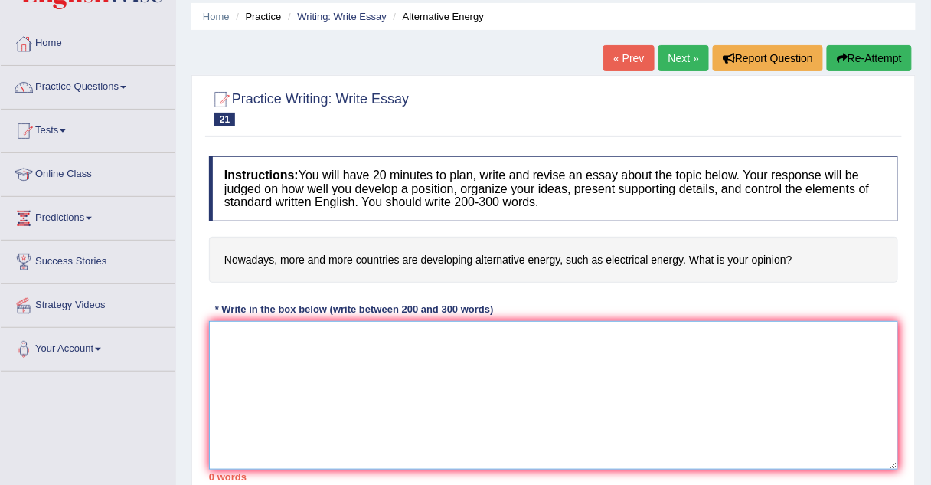
click at [228, 334] on textarea at bounding box center [553, 395] width 689 height 149
type textarea "T"
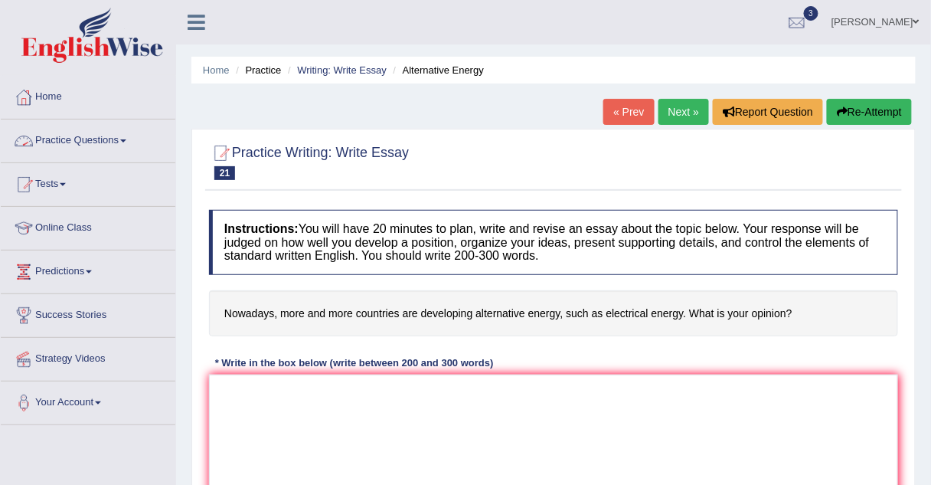
click at [55, 182] on link "Tests" at bounding box center [88, 182] width 175 height 38
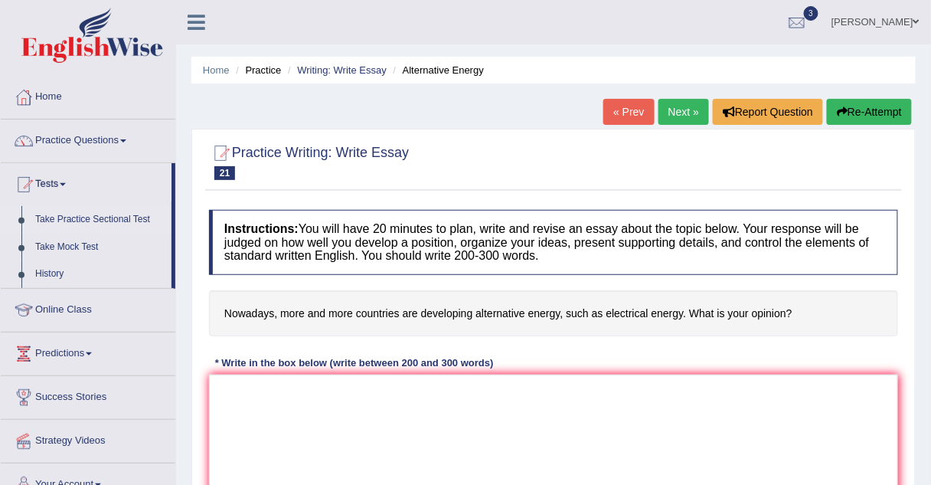
click at [74, 218] on link "Take Practice Sectional Test" at bounding box center [99, 220] width 143 height 28
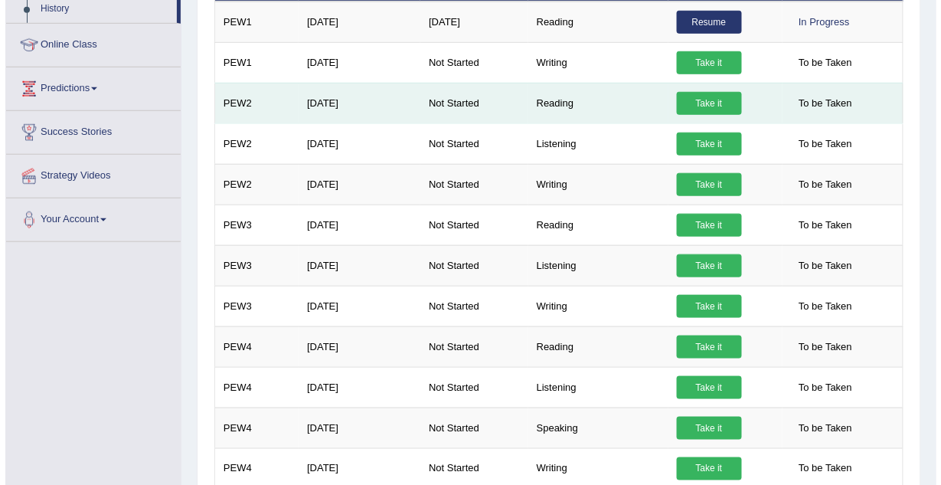
scroll to position [266, 0]
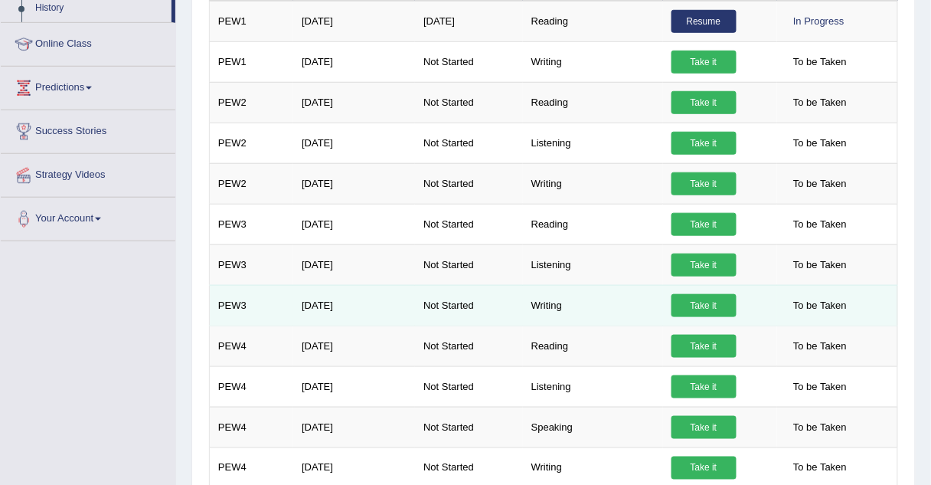
click at [694, 304] on link "Take it" at bounding box center [704, 305] width 65 height 23
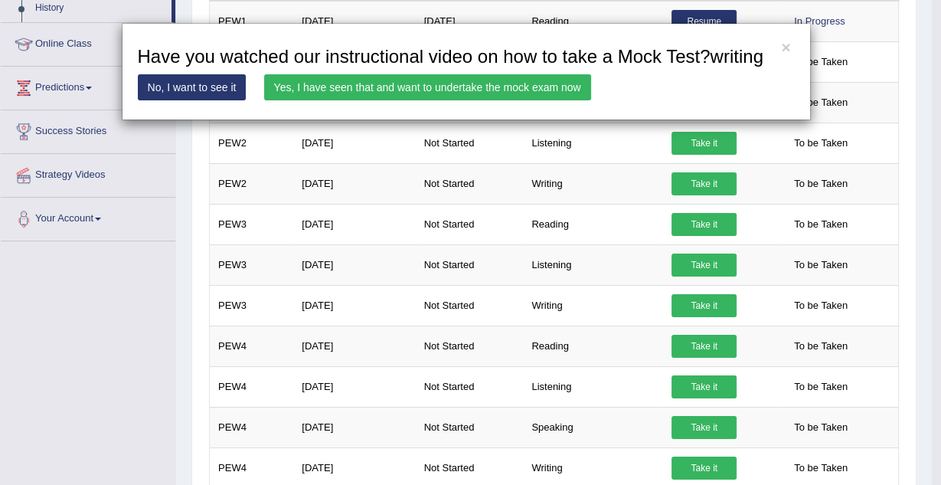
click at [412, 83] on link "Yes, I have seen that and want to undertake the mock exam now" at bounding box center [427, 87] width 327 height 26
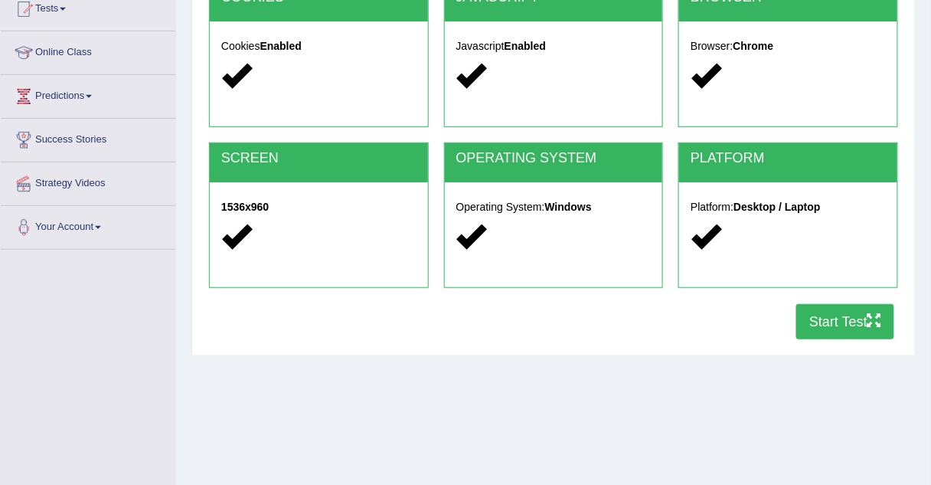
scroll to position [172, 0]
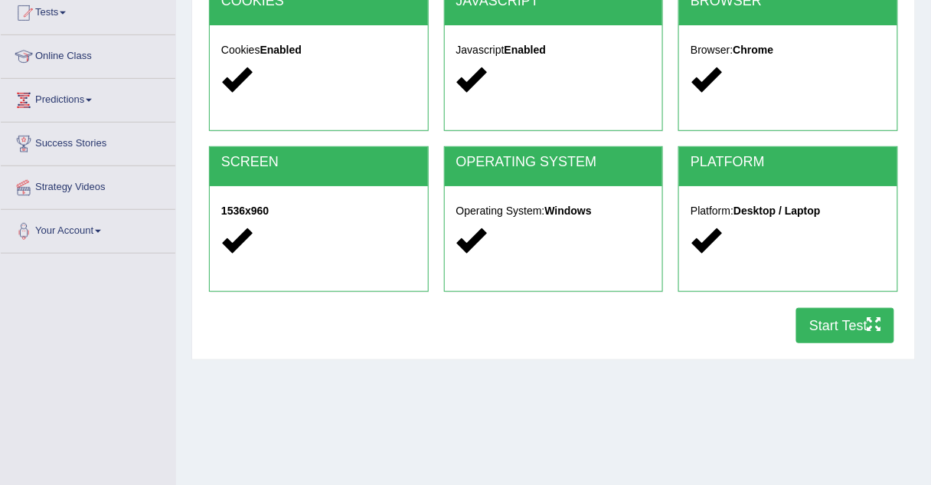
click at [830, 326] on button "Start Test" at bounding box center [845, 325] width 98 height 35
